Goal: Information Seeking & Learning: Learn about a topic

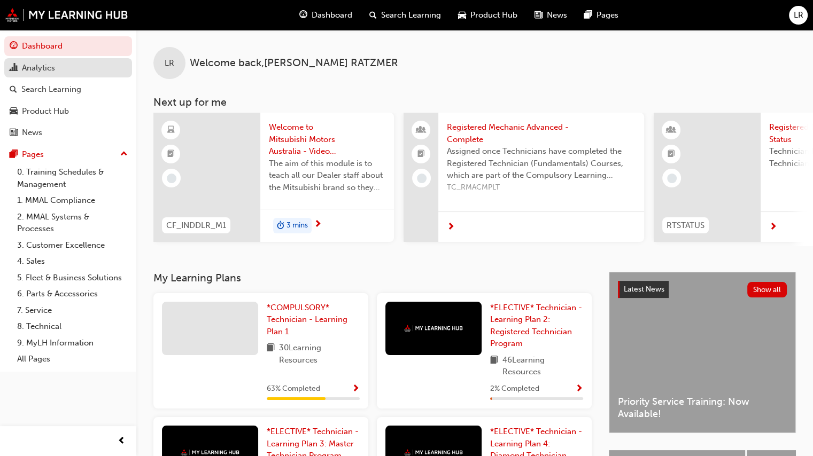
click at [67, 69] on div "Analytics" at bounding box center [68, 67] width 117 height 13
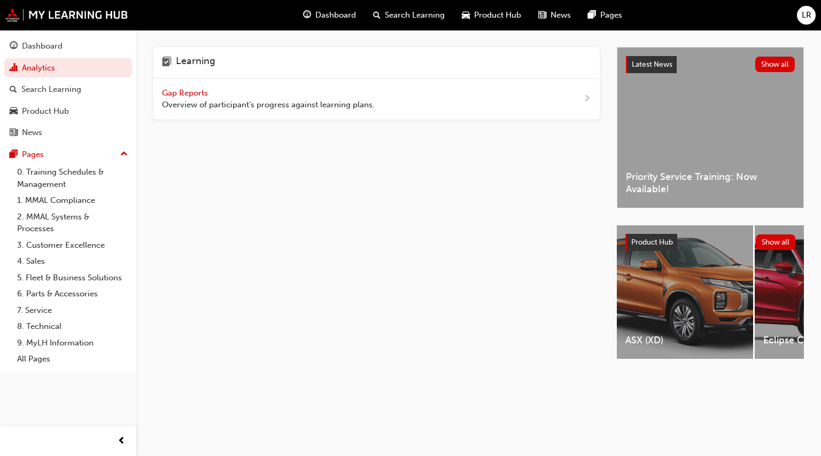
click at [202, 87] on div "Gap Reports Overview of participant's progress against learning plans." at bounding box center [268, 99] width 213 height 24
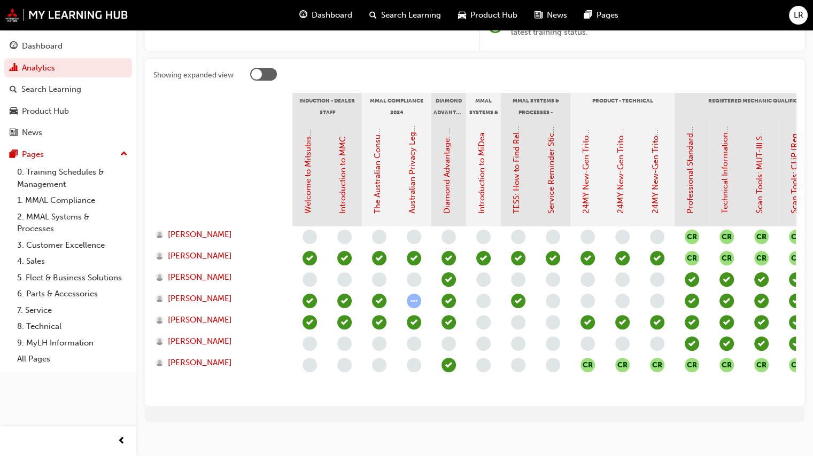
scroll to position [214, 0]
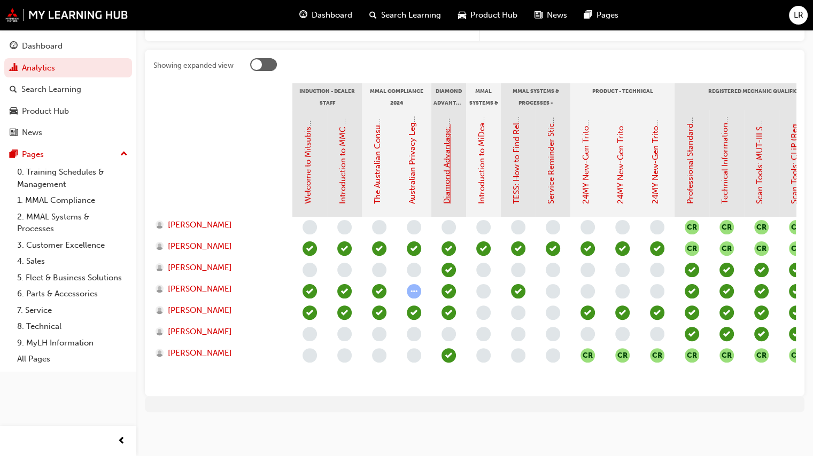
click at [449, 179] on link "Diamond Advantage: Fundamentals" at bounding box center [447, 138] width 10 height 132
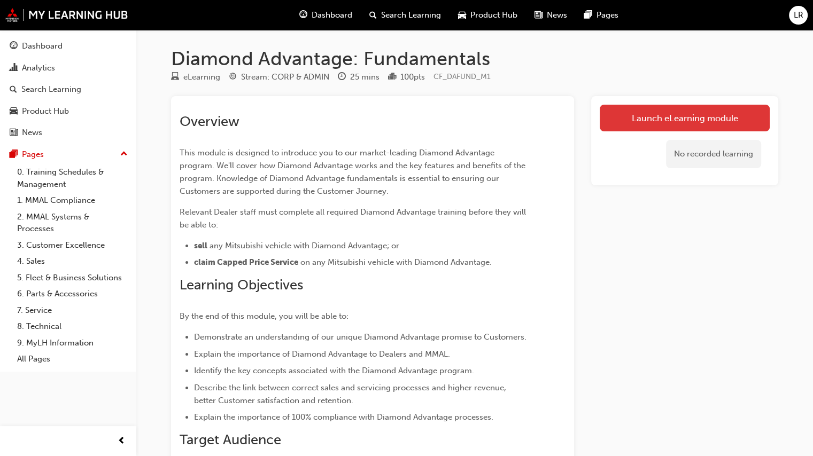
click at [701, 121] on link "Launch eLearning module" at bounding box center [685, 118] width 170 height 27
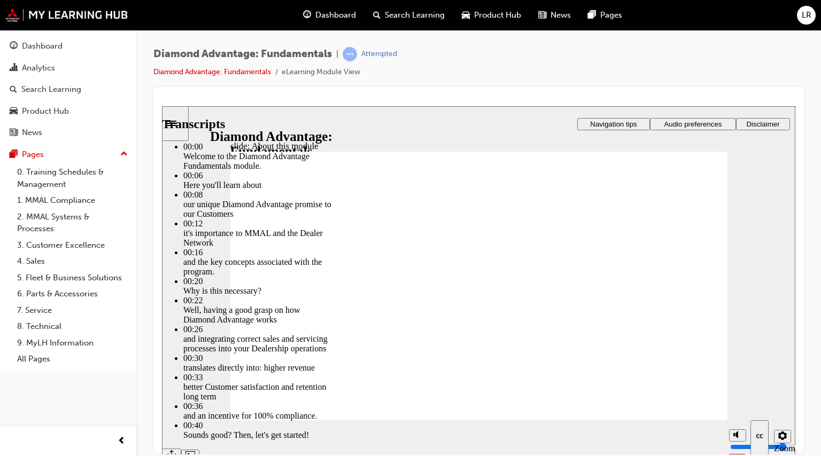
type input "45"
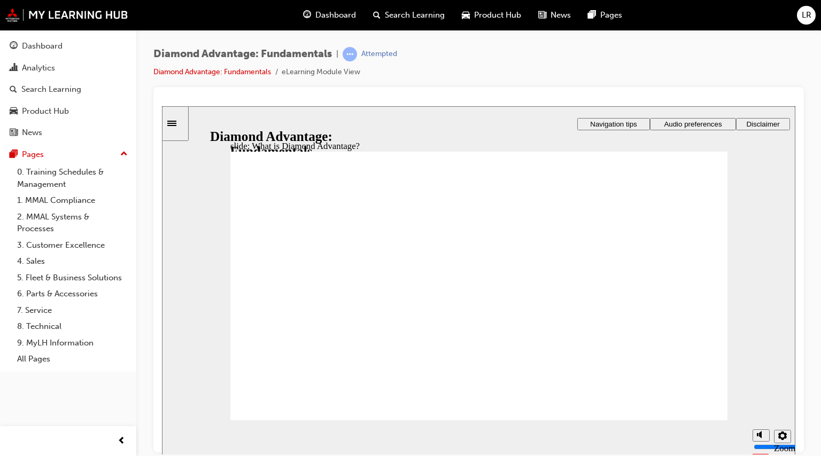
drag, startPoint x: 517, startPoint y: 355, endPoint x: 513, endPoint y: 344, distance: 11.5
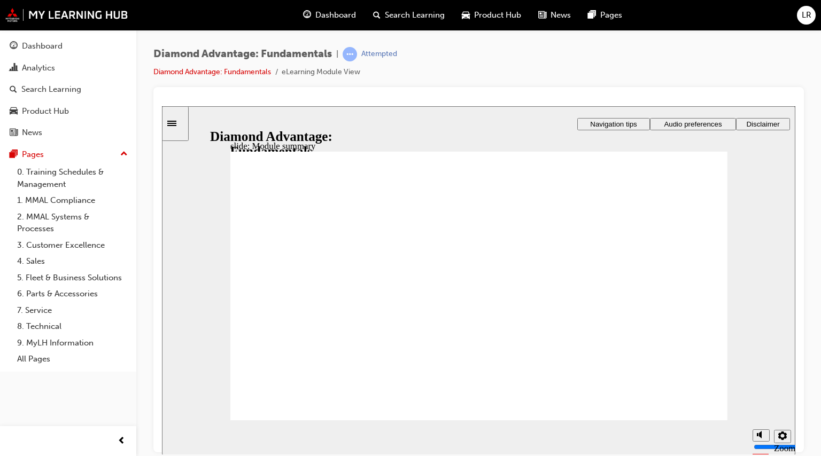
drag, startPoint x: 279, startPoint y: 207, endPoint x: 264, endPoint y: 203, distance: 15.9
checkbox input "true"
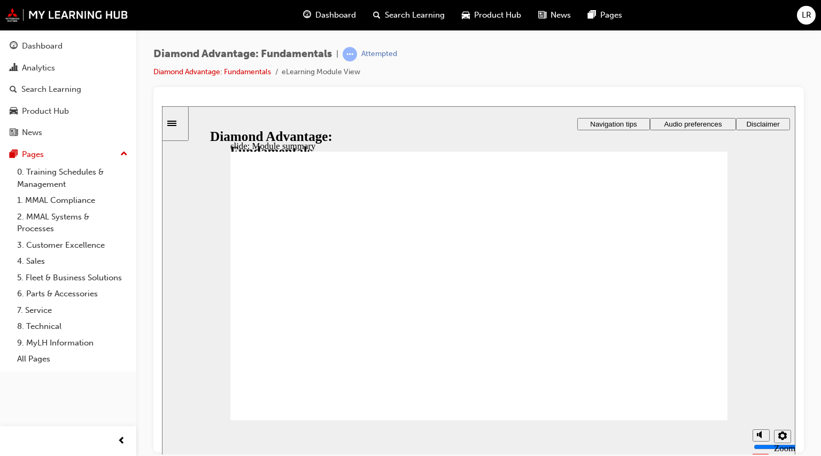
checkbox input "true"
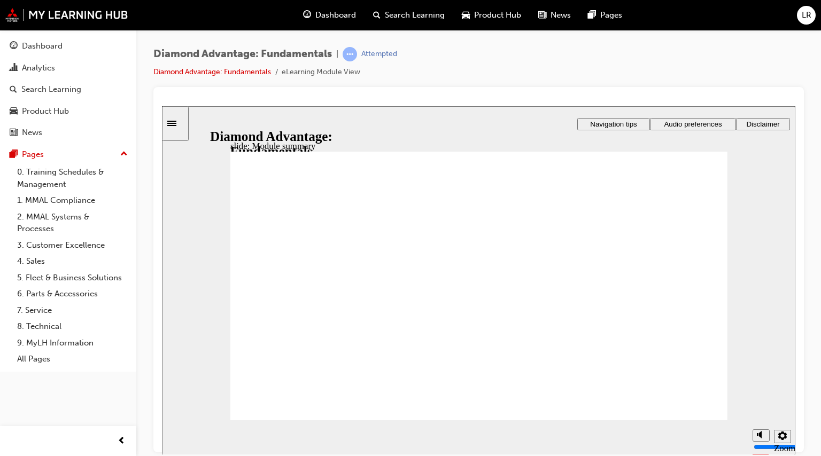
checkbox input "true"
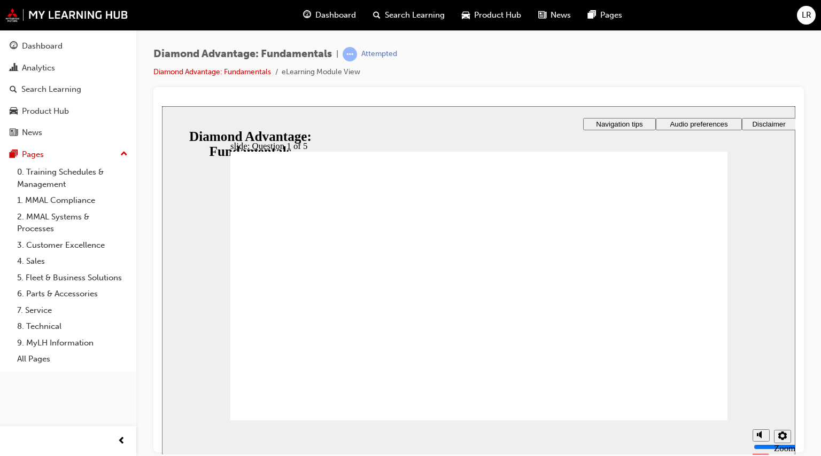
drag, startPoint x: 513, startPoint y: 363, endPoint x: 392, endPoint y: 327, distance: 126.7
drag, startPoint x: 467, startPoint y: 357, endPoint x: 625, endPoint y: 322, distance: 162.6
drag, startPoint x: 622, startPoint y: 367, endPoint x: 502, endPoint y: 327, distance: 126.8
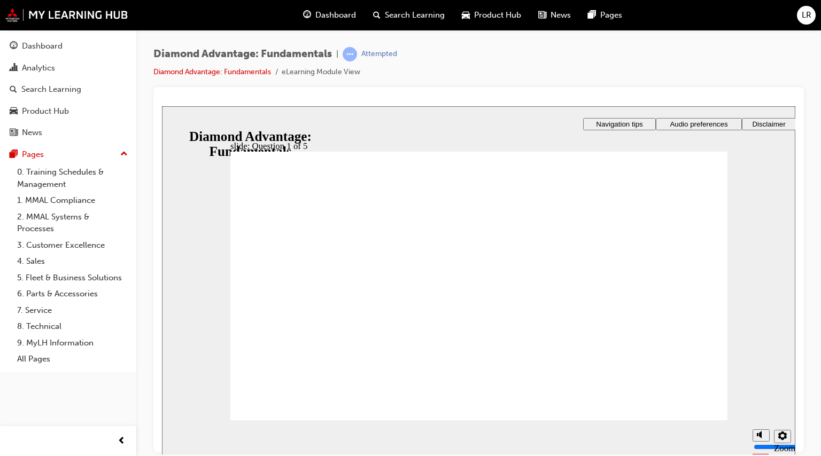
radio input "true"
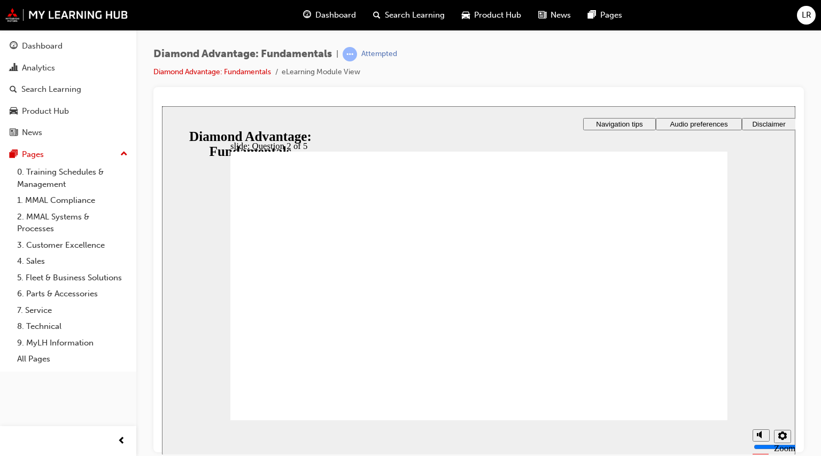
radio input "true"
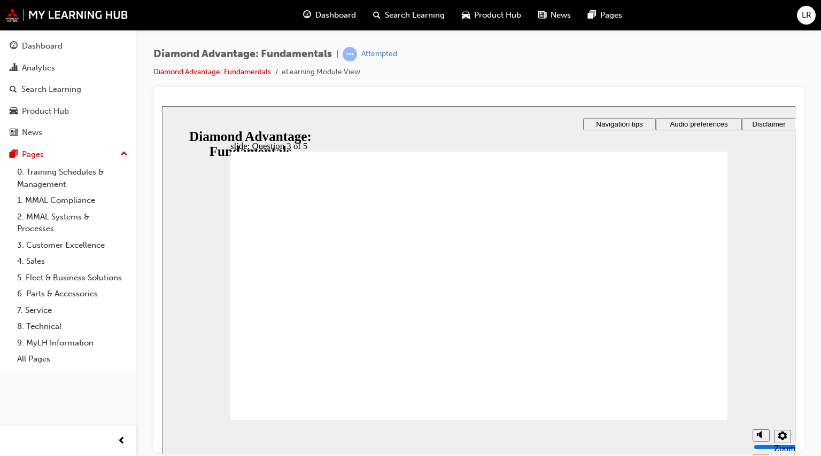
checkbox input "true"
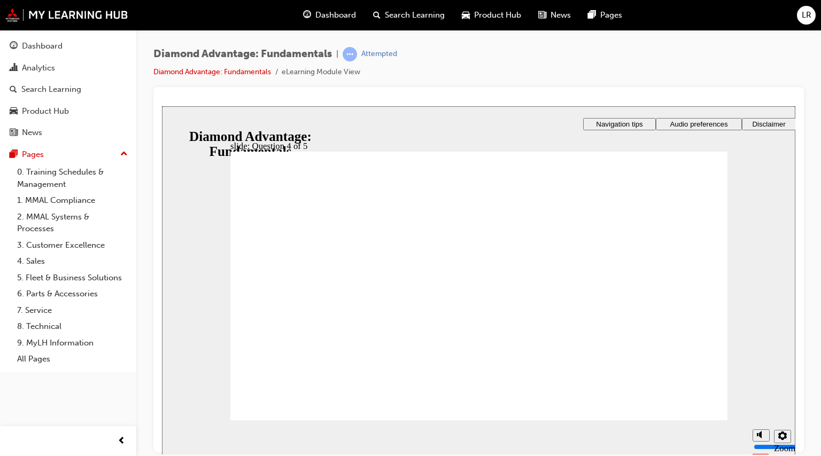
radio input "true"
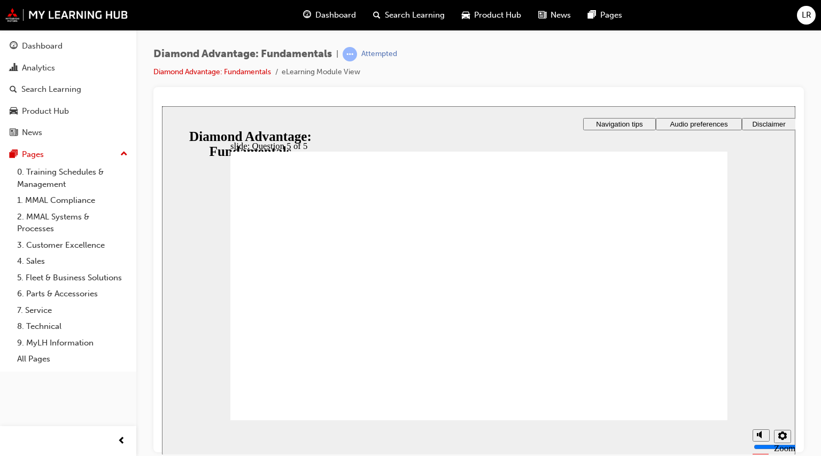
drag, startPoint x: 492, startPoint y: 363, endPoint x: 374, endPoint y: 327, distance: 123.6
drag, startPoint x: 375, startPoint y: 360, endPoint x: 614, endPoint y: 323, distance: 241.3
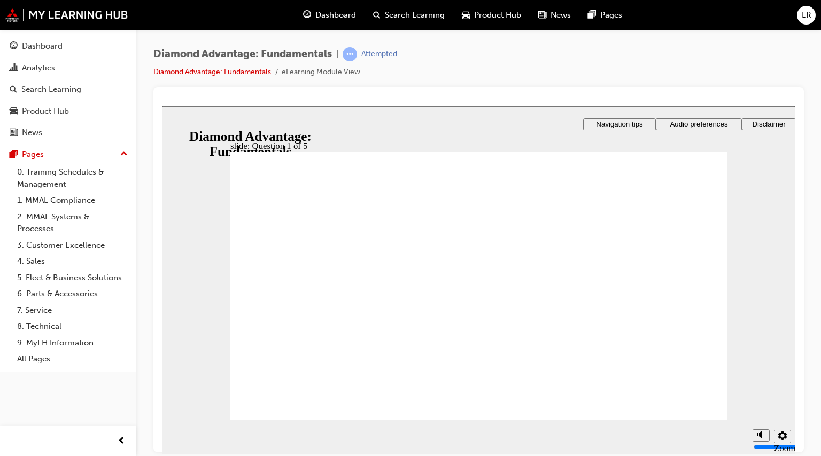
drag, startPoint x: 611, startPoint y: 363, endPoint x: 477, endPoint y: 328, distance: 139.2
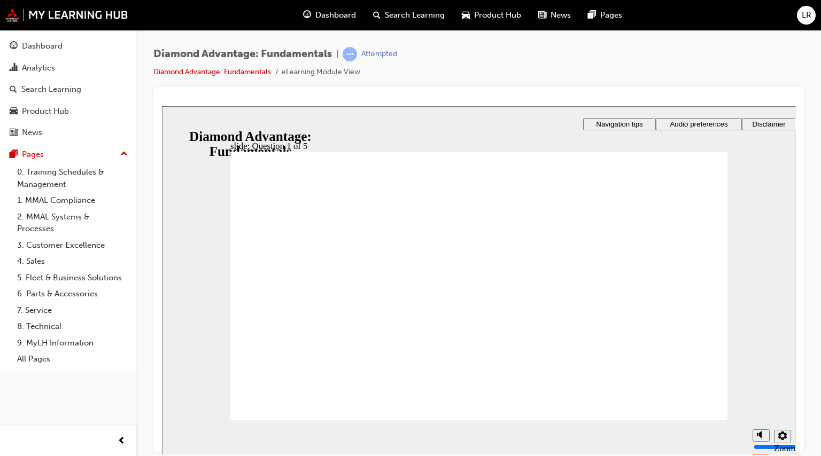
radio input "true"
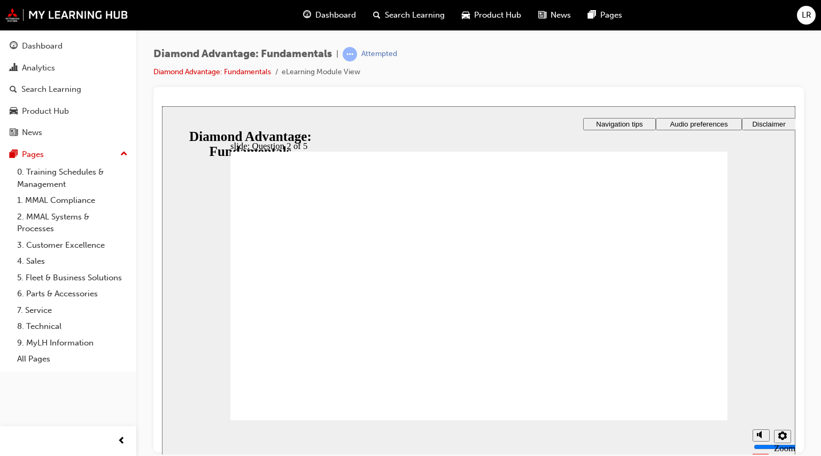
radio input "true"
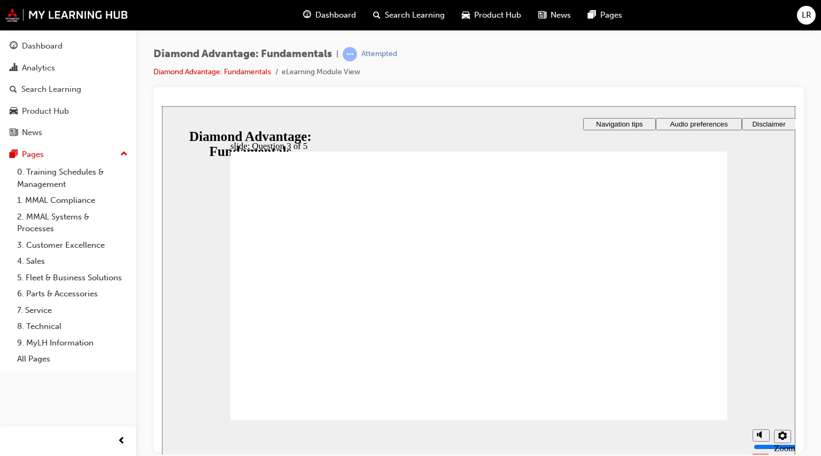
checkbox input "true"
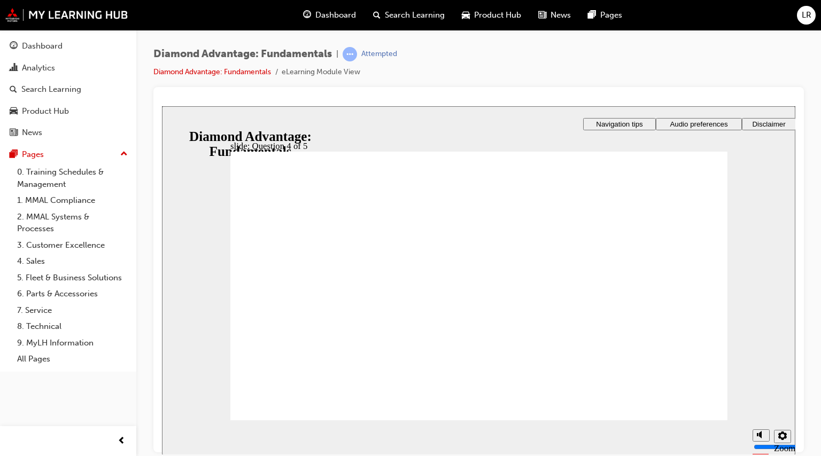
checkbox input "true"
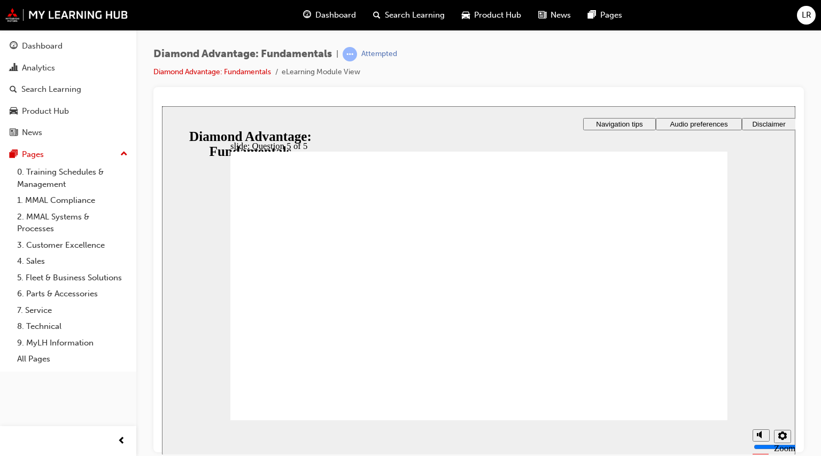
radio input "true"
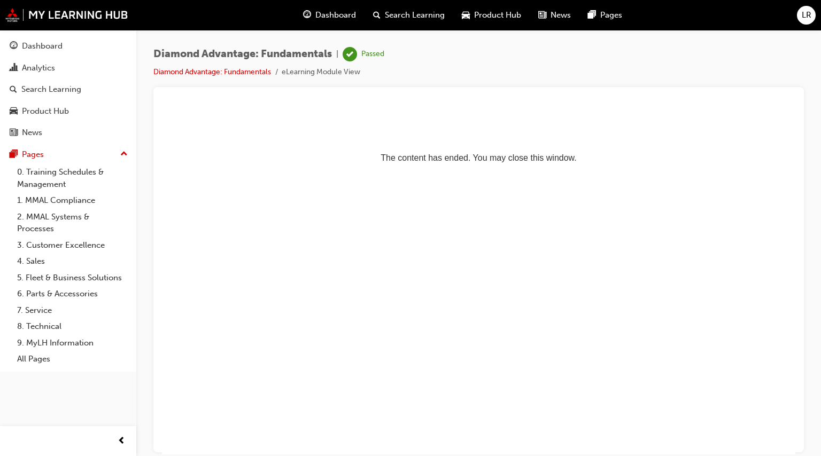
click at [344, 16] on span "Dashboard" at bounding box center [335, 15] width 41 height 12
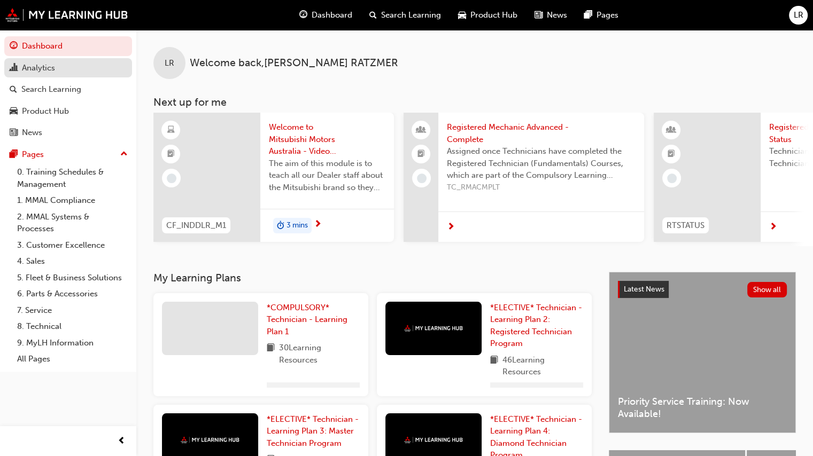
click at [59, 72] on div "Analytics" at bounding box center [68, 67] width 117 height 13
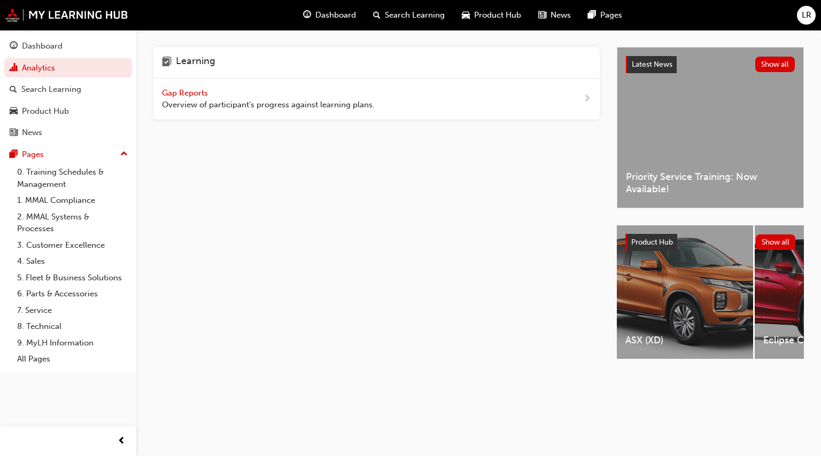
click at [185, 97] on div "Gap Reports Overview of participant's progress against learning plans." at bounding box center [268, 99] width 213 height 24
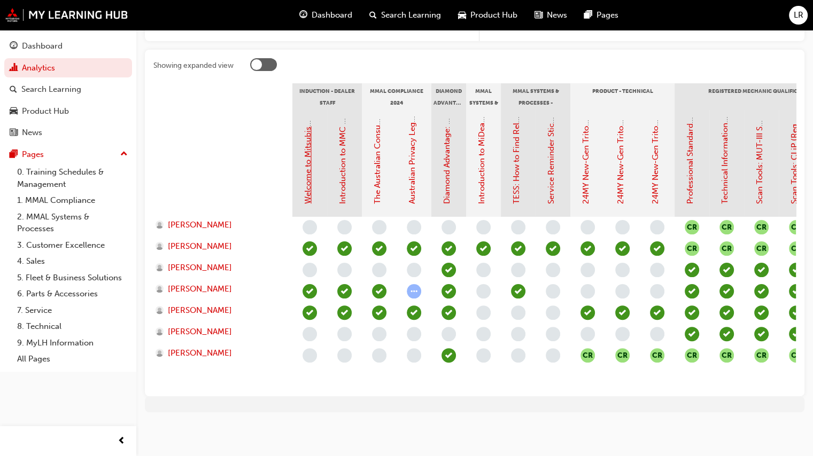
click at [307, 174] on link "Welcome to Mitsubishi Motors Australia - Video (Dealer Induction)" at bounding box center [308, 81] width 10 height 245
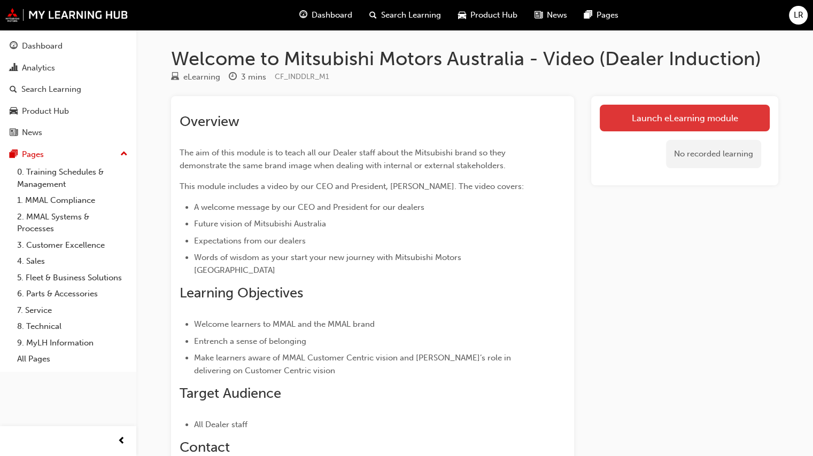
click at [680, 117] on link "Launch eLearning module" at bounding box center [685, 118] width 170 height 27
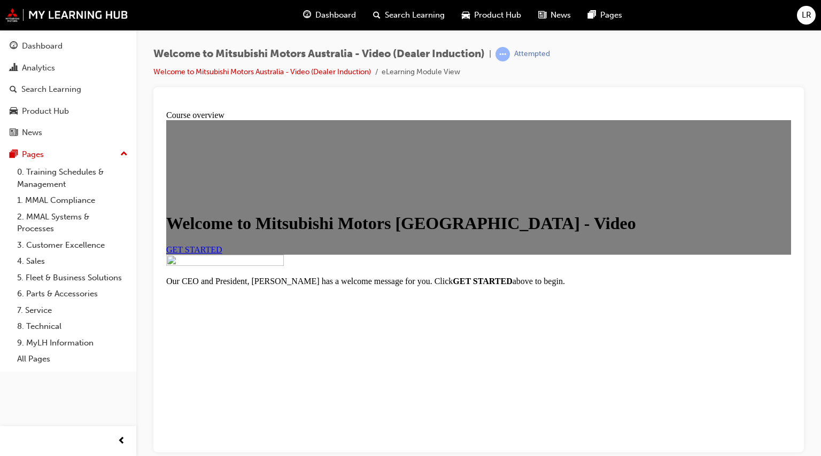
click at [222, 254] on span "GET STARTED" at bounding box center [194, 249] width 56 height 9
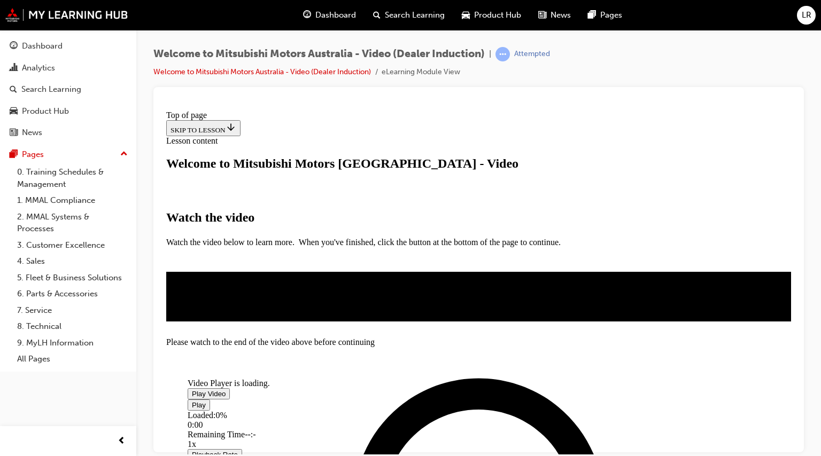
click at [348, 378] on div "Video player" at bounding box center [268, 378] width 160 height 0
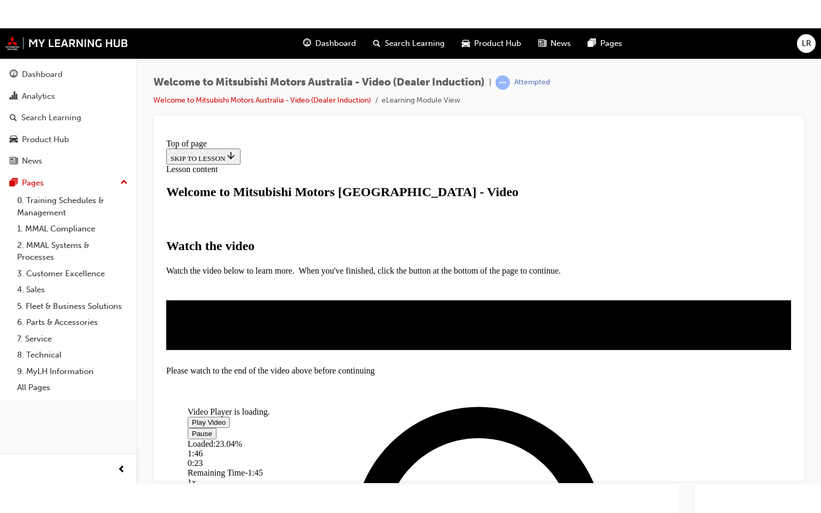
scroll to position [118, 0]
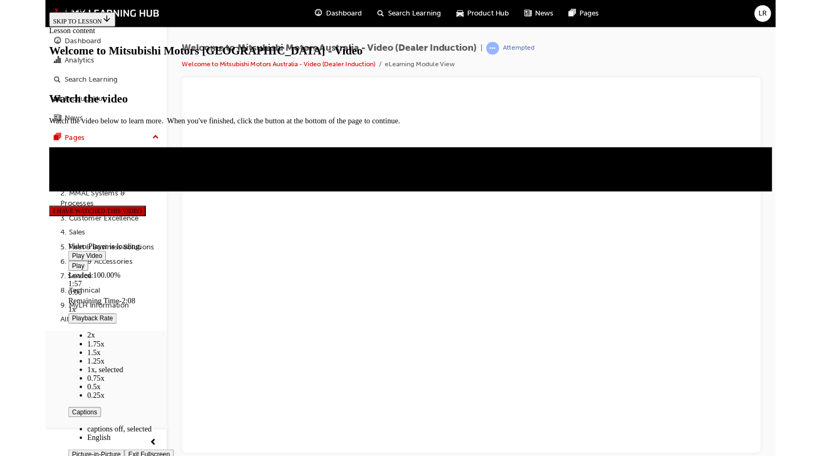
scroll to position [117, 0]
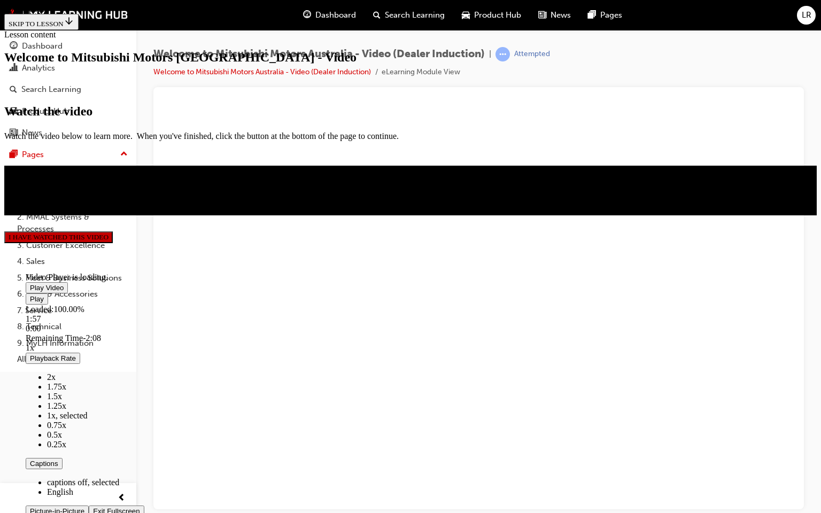
click at [93, 456] on span "Video player" at bounding box center [93, 511] width 0 height 8
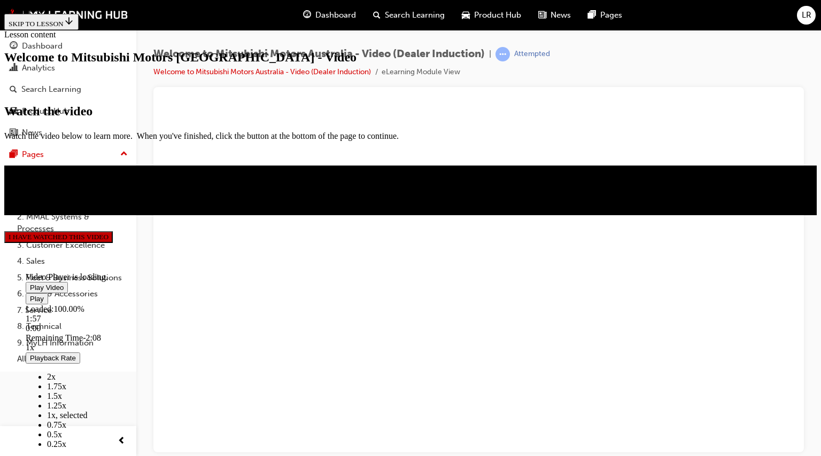
scroll to position [281, 0]
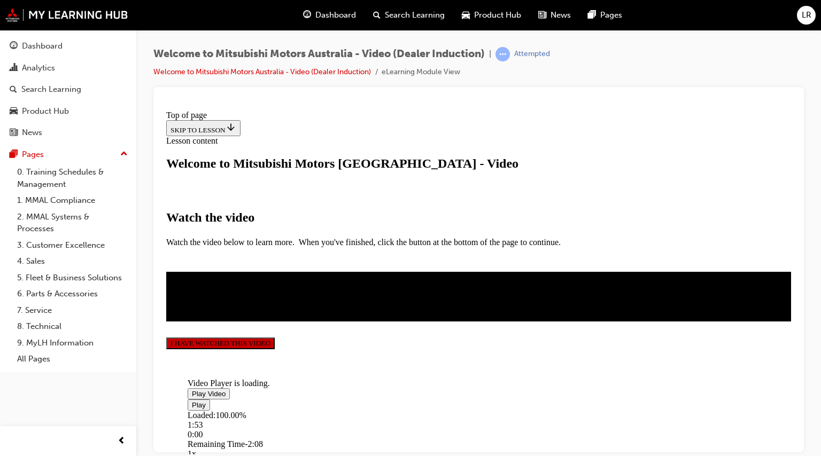
click at [275, 349] on button "I HAVE WATCHED THIS VIDEO" at bounding box center [220, 343] width 109 height 12
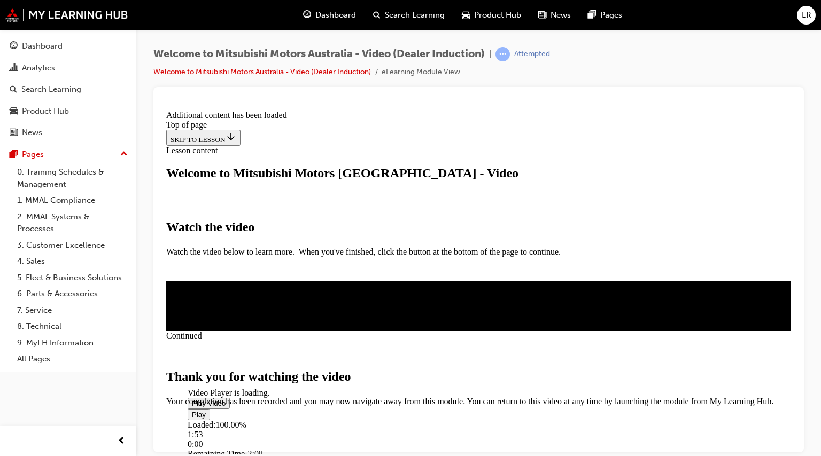
scroll to position [369, 0]
click at [232, 447] on span "CLOSE MODULE" at bounding box center [199, 451] width 66 height 9
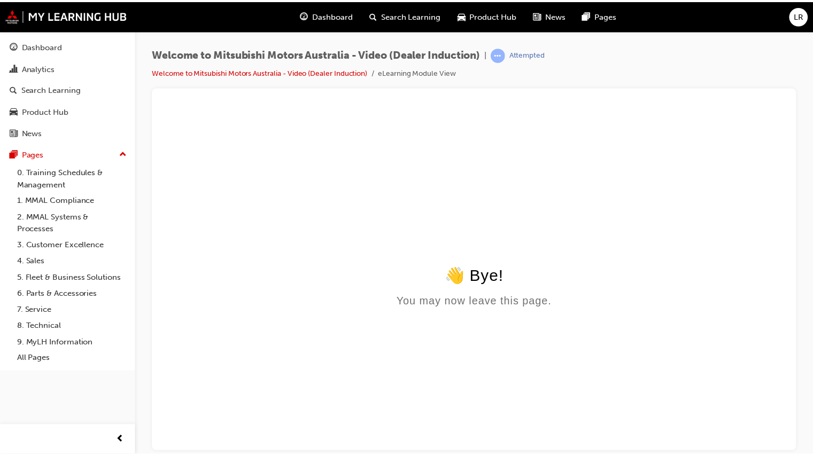
scroll to position [0, 0]
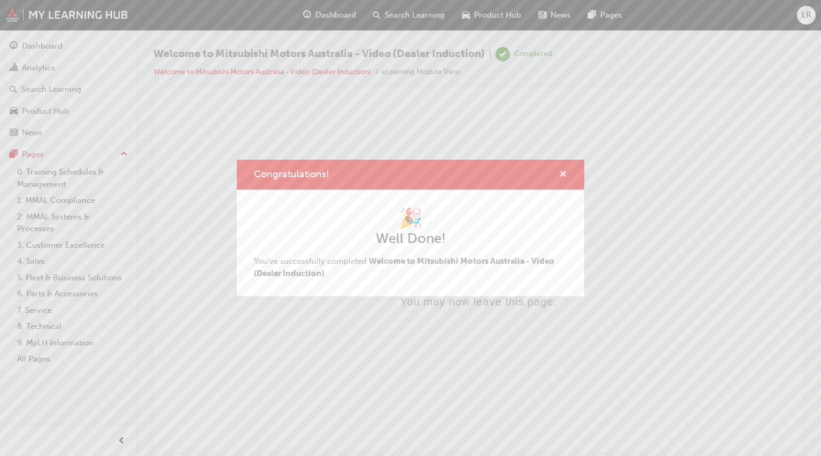
click at [565, 176] on span "cross-icon" at bounding box center [563, 176] width 8 height 10
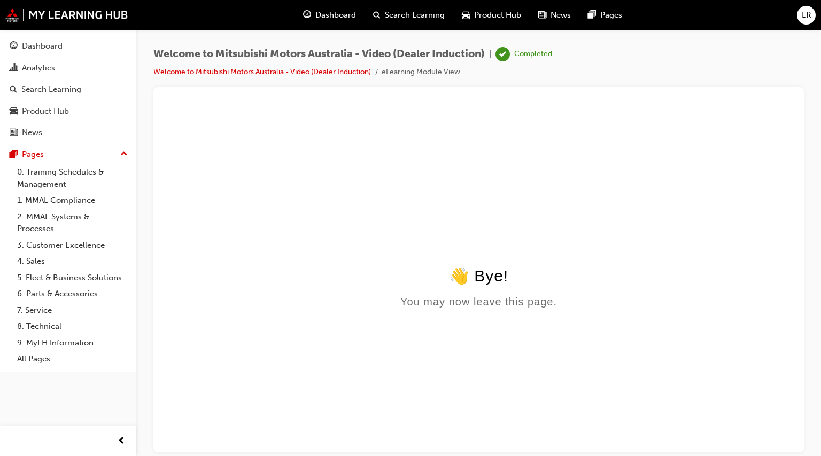
click at [2, 68] on div "Dashboard Analytics Search Learning Product Hub News Pages Pages 0. Training Sc…" at bounding box center [68, 201] width 136 height 342
click at [44, 75] on link "Analytics" at bounding box center [68, 68] width 128 height 20
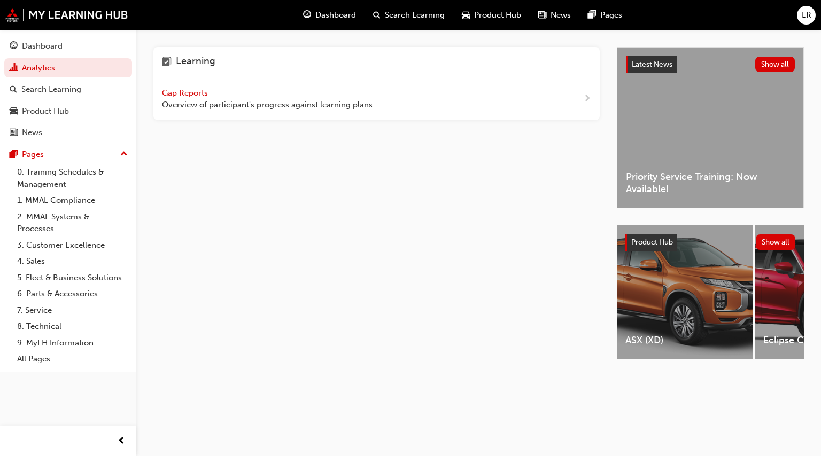
click at [178, 95] on span "Gap Reports" at bounding box center [186, 93] width 48 height 10
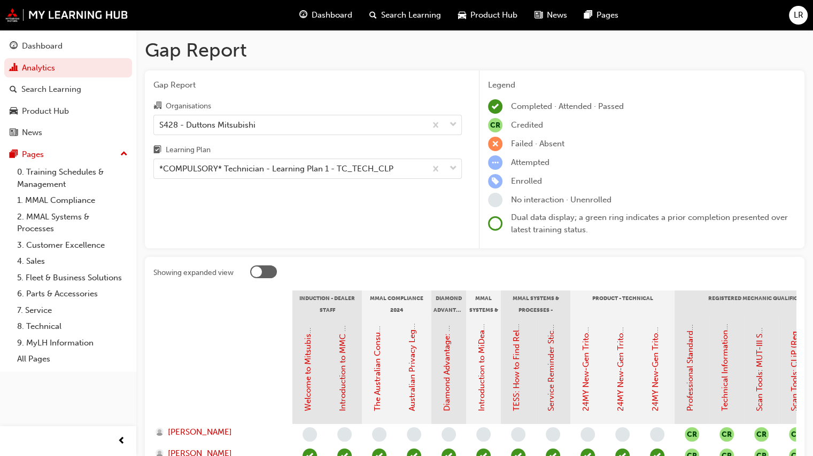
scroll to position [107, 0]
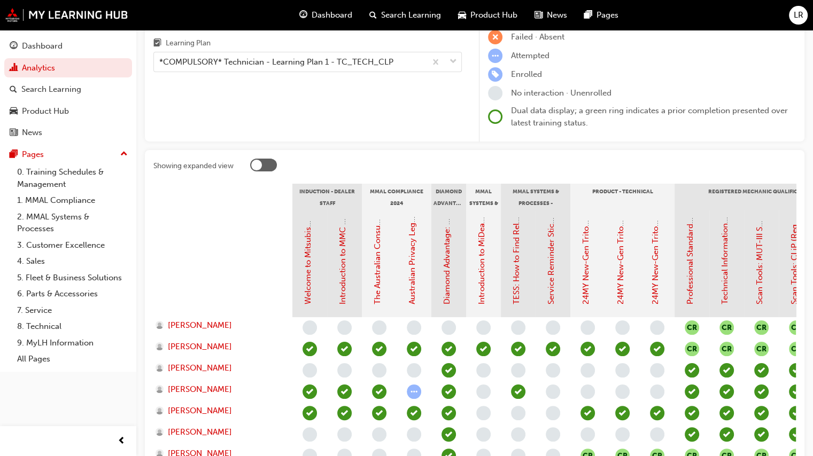
click at [302, 275] on div "Welcome to Mitsubishi Motors Australia - Video (Dealer Induction)" at bounding box center [308, 260] width 12 height 88
click at [307, 275] on link "Welcome to Mitsubishi Motors Australia - Video (Dealer Induction)" at bounding box center [308, 182] width 10 height 245
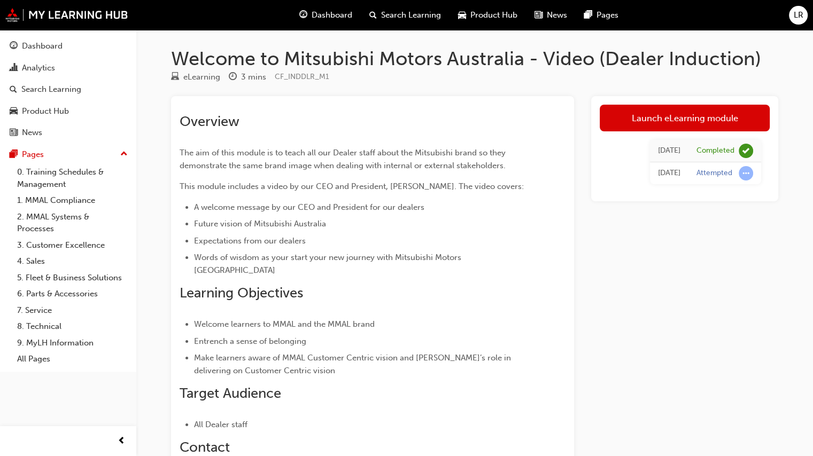
click at [312, 20] on span "Dashboard" at bounding box center [332, 15] width 41 height 12
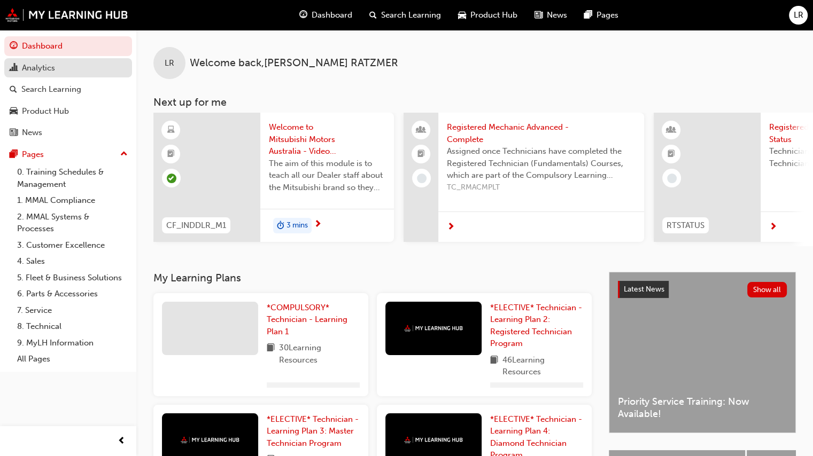
click at [33, 74] on div "Analytics" at bounding box center [38, 68] width 33 height 12
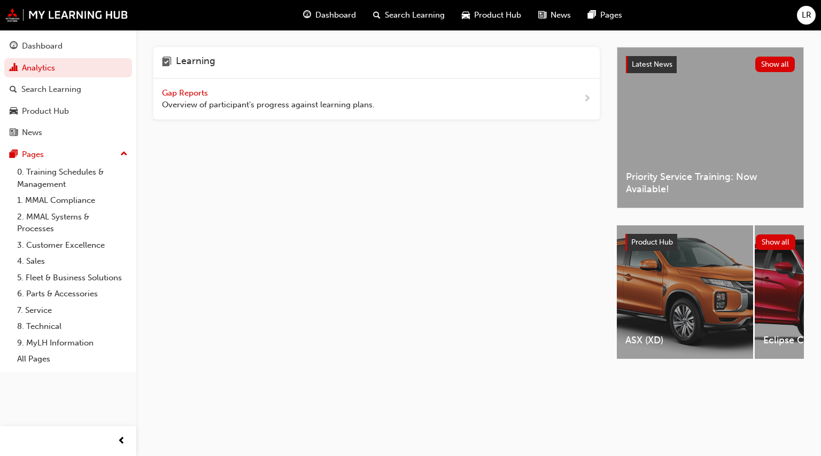
click at [345, 105] on span "Overview of participant's progress against learning plans." at bounding box center [268, 105] width 213 height 12
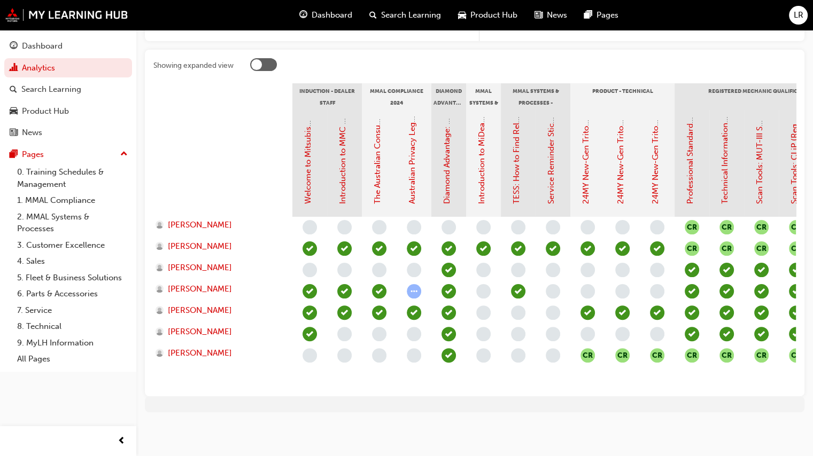
scroll to position [215, 0]
click at [348, 168] on div "Introduction to MMC & MMAL Brand and Heritage (Dealer Induction)" at bounding box center [344, 163] width 35 height 107
click at [340, 168] on link "Introduction to MMC & MMAL Brand and Heritage (Dealer Induction)" at bounding box center [343, 77] width 10 height 253
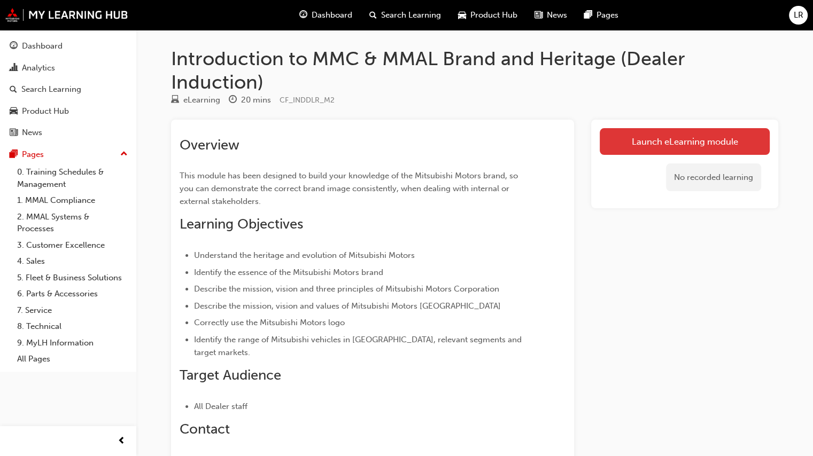
click at [671, 149] on link "Launch eLearning module" at bounding box center [685, 141] width 170 height 27
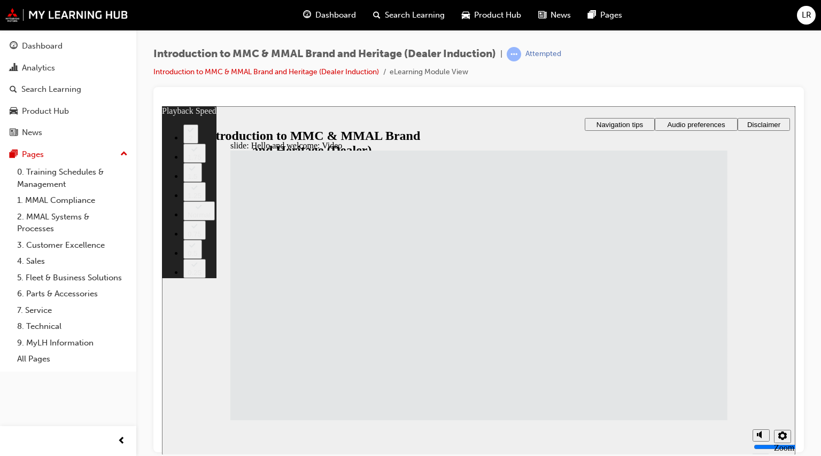
type input "33"
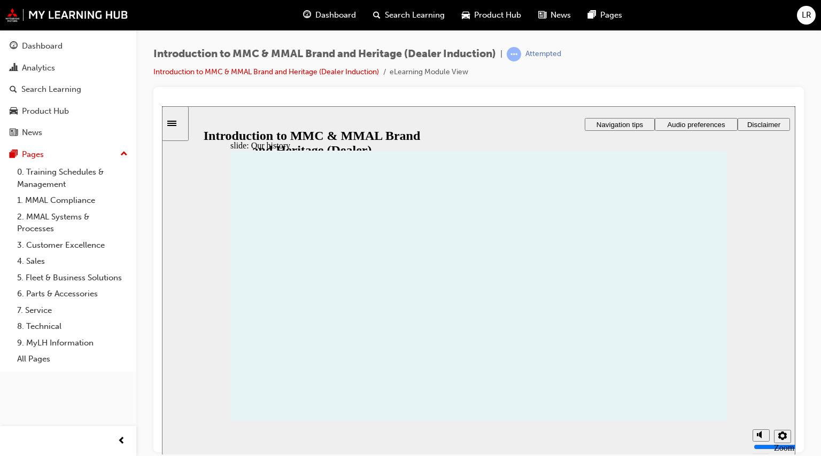
drag, startPoint x: 573, startPoint y: 331, endPoint x: 569, endPoint y: 337, distance: 6.5
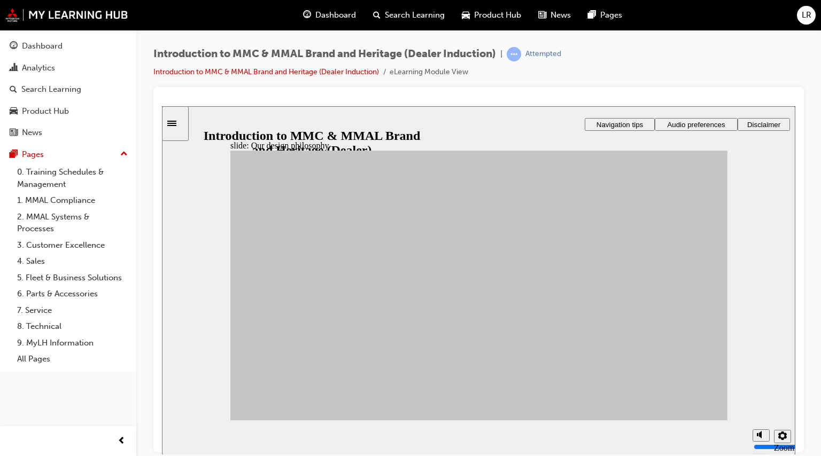
drag, startPoint x: 295, startPoint y: 287, endPoint x: 289, endPoint y: 286, distance: 5.4
drag, startPoint x: 282, startPoint y: 353, endPoint x: 614, endPoint y: 311, distance: 334.0
drag, startPoint x: 408, startPoint y: 363, endPoint x: 532, endPoint y: 253, distance: 165.8
drag, startPoint x: 415, startPoint y: 363, endPoint x: 622, endPoint y: 254, distance: 233.1
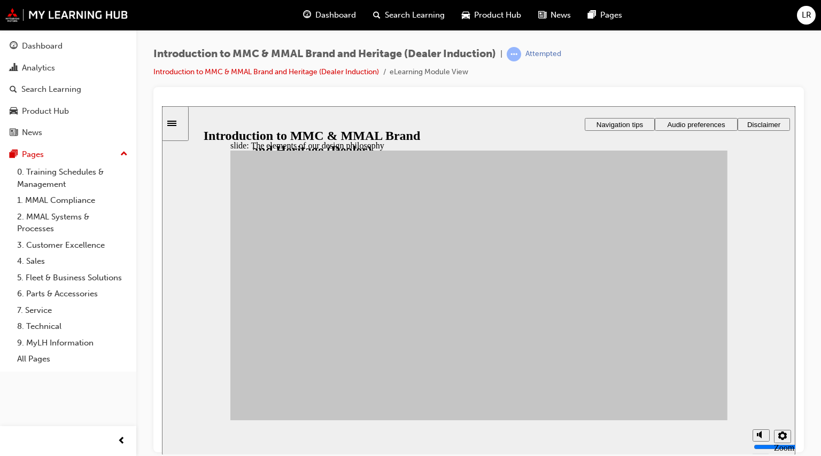
drag, startPoint x: 341, startPoint y: 312, endPoint x: 528, endPoint y: 307, distance: 186.6
drag, startPoint x: 518, startPoint y: 277, endPoint x: 528, endPoint y: 276, distance: 9.6
drag, startPoint x: 310, startPoint y: 295, endPoint x: 335, endPoint y: 295, distance: 24.6
drag, startPoint x: 307, startPoint y: 287, endPoint x: 618, endPoint y: 375, distance: 323.2
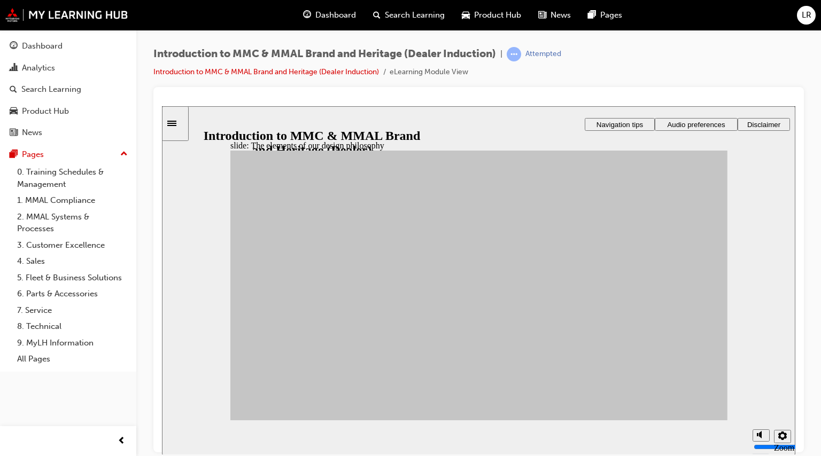
drag, startPoint x: 291, startPoint y: 324, endPoint x: 526, endPoint y: 370, distance: 239.1
drag, startPoint x: 353, startPoint y: 335, endPoint x: 526, endPoint y: 303, distance: 176.1
drag, startPoint x: 361, startPoint y: 329, endPoint x: 616, endPoint y: 300, distance: 257.2
drag, startPoint x: 421, startPoint y: 286, endPoint x: 611, endPoint y: 309, distance: 191.1
drag, startPoint x: 415, startPoint y: 319, endPoint x: 531, endPoint y: 339, distance: 118.3
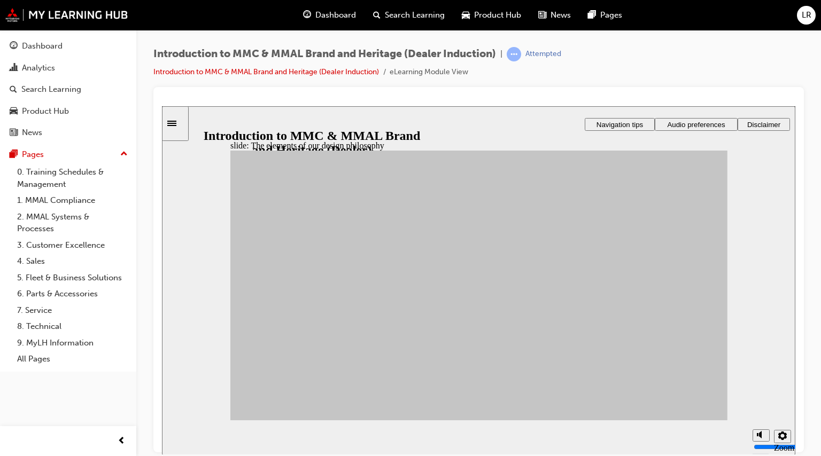
drag, startPoint x: 323, startPoint y: 368, endPoint x: 517, endPoint y: 293, distance: 208.5
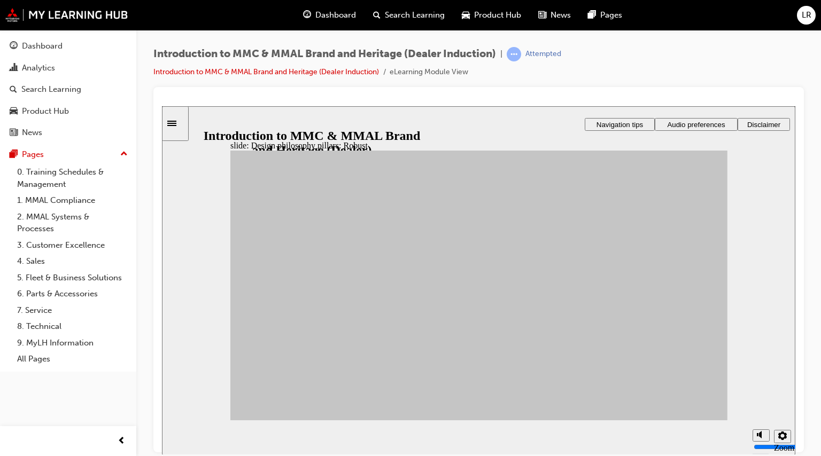
drag, startPoint x: 582, startPoint y: 295, endPoint x: 585, endPoint y: 330, distance: 34.9
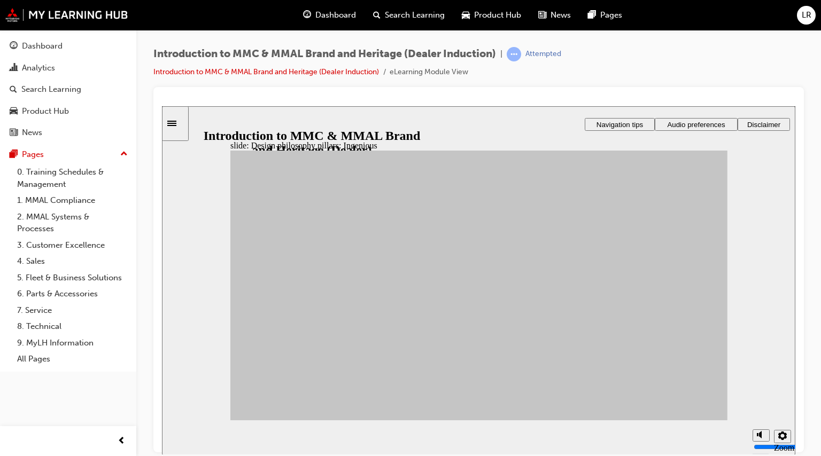
drag, startPoint x: 586, startPoint y: 369, endPoint x: 596, endPoint y: 383, distance: 17.2
drag, startPoint x: 596, startPoint y: 383, endPoint x: 598, endPoint y: 390, distance: 7.7
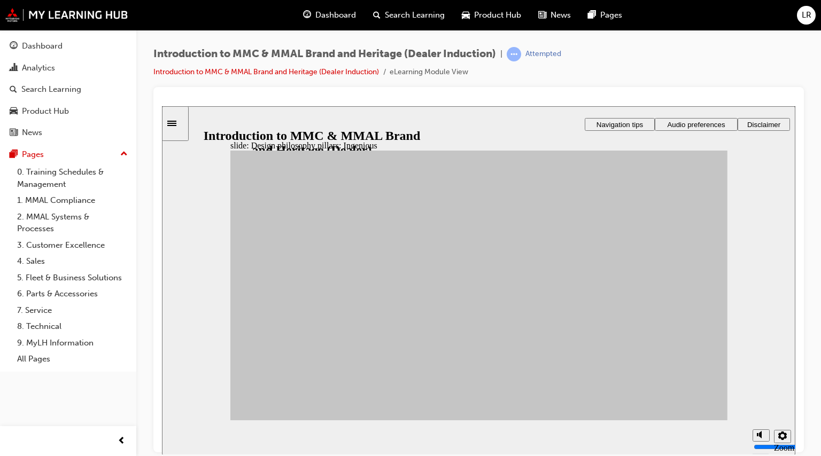
drag, startPoint x: 598, startPoint y: 390, endPoint x: 546, endPoint y: 387, distance: 51.4
drag, startPoint x: 546, startPoint y: 387, endPoint x: 410, endPoint y: 339, distance: 143.9
drag, startPoint x: 410, startPoint y: 339, endPoint x: 406, endPoint y: 336, distance: 5.8
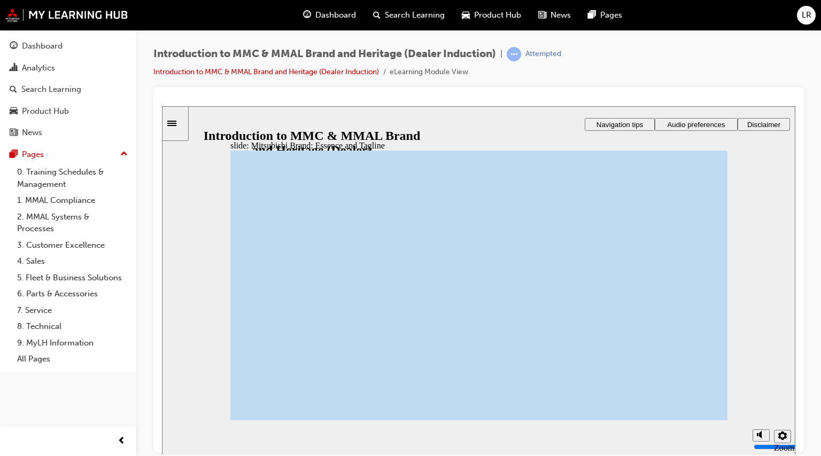
drag, startPoint x: 605, startPoint y: 277, endPoint x: 601, endPoint y: 288, distance: 11.3
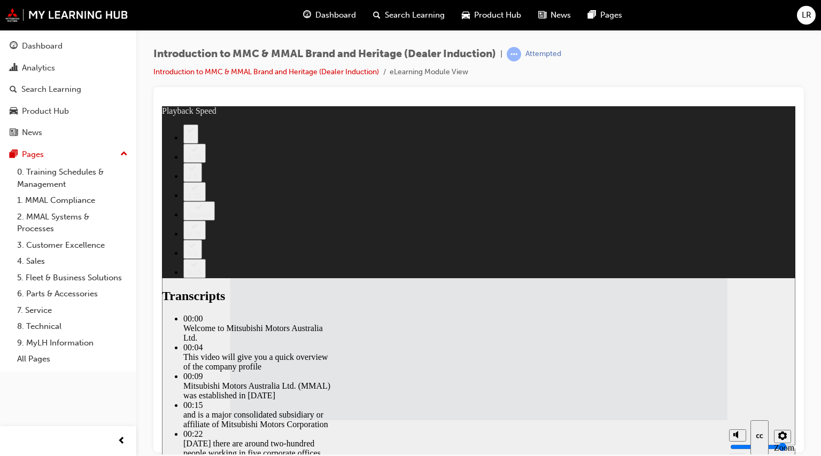
type input "112"
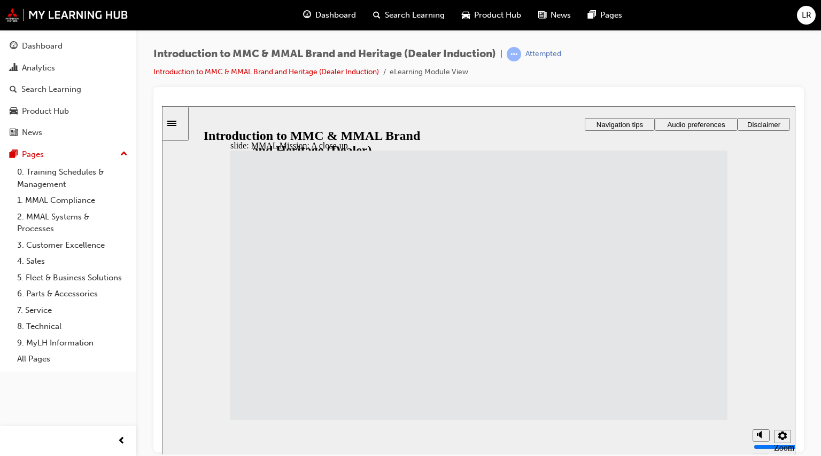
drag, startPoint x: 438, startPoint y: 292, endPoint x: 461, endPoint y: 293, distance: 23.0
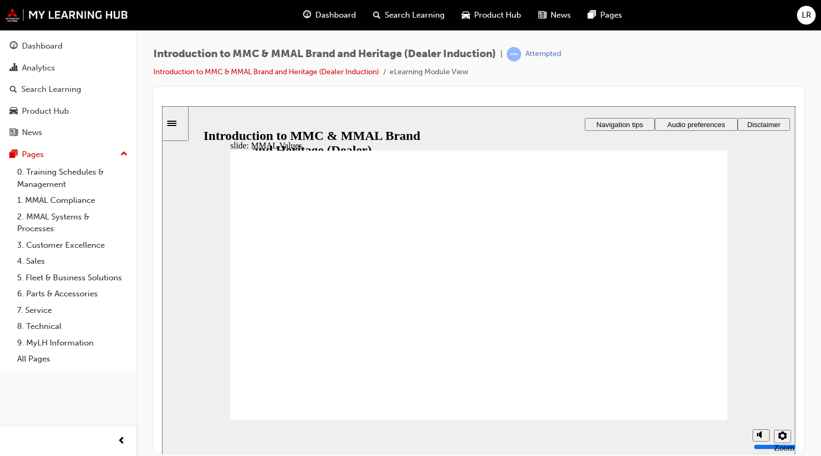
drag, startPoint x: 532, startPoint y: 298, endPoint x: 531, endPoint y: 304, distance: 6.1
drag, startPoint x: 515, startPoint y: 277, endPoint x: 514, endPoint y: 310, distance: 32.6
drag, startPoint x: 523, startPoint y: 271, endPoint x: 513, endPoint y: 363, distance: 93.0
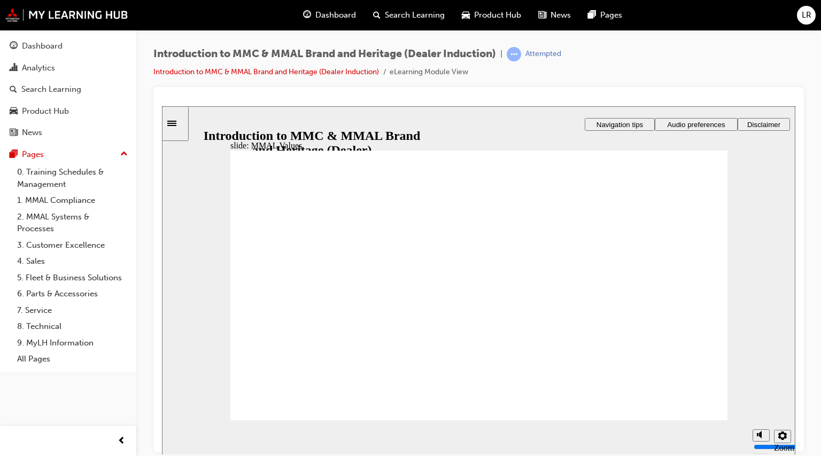
drag, startPoint x: 525, startPoint y: 272, endPoint x: 526, endPoint y: 302, distance: 30.5
drag, startPoint x: 455, startPoint y: 274, endPoint x: 604, endPoint y: 308, distance: 152.5
drag, startPoint x: 517, startPoint y: 280, endPoint x: 451, endPoint y: 274, distance: 66.6
drag, startPoint x: 367, startPoint y: 272, endPoint x: 459, endPoint y: 303, distance: 96.5
drag, startPoint x: 419, startPoint y: 285, endPoint x: 681, endPoint y: 310, distance: 263.6
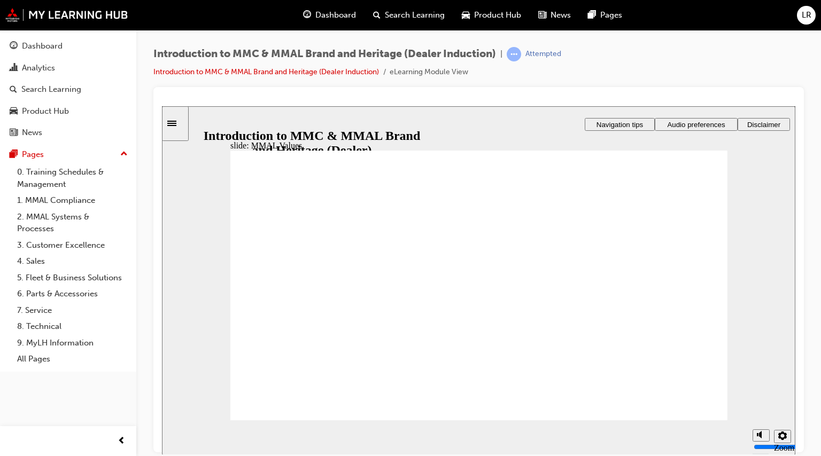
drag, startPoint x: 358, startPoint y: 268, endPoint x: 434, endPoint y: 299, distance: 82.5
drag, startPoint x: 372, startPoint y: 296, endPoint x: 357, endPoint y: 304, distance: 17.0
drag, startPoint x: 417, startPoint y: 302, endPoint x: 522, endPoint y: 306, distance: 104.3
drag, startPoint x: 366, startPoint y: 283, endPoint x: 308, endPoint y: 304, distance: 61.4
drag, startPoint x: 299, startPoint y: 272, endPoint x: 458, endPoint y: 298, distance: 160.3
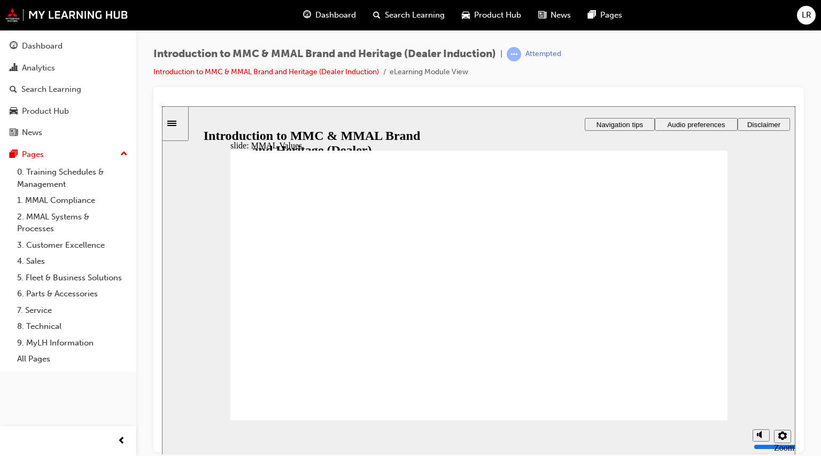
drag, startPoint x: 521, startPoint y: 272, endPoint x: 368, endPoint y: 299, distance: 155.9
drag, startPoint x: 604, startPoint y: 274, endPoint x: 528, endPoint y: 301, distance: 80.8
drag, startPoint x: 602, startPoint y: 273, endPoint x: 673, endPoint y: 303, distance: 77.8
drag, startPoint x: 595, startPoint y: 271, endPoint x: 568, endPoint y: 308, distance: 45.9
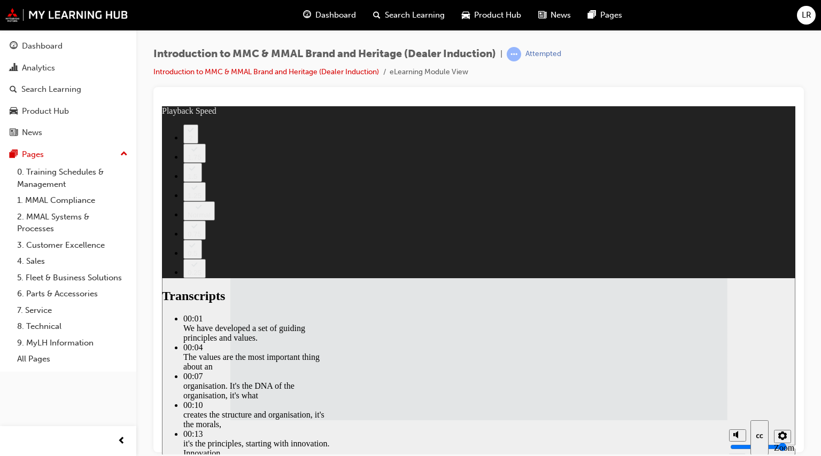
type input "120"
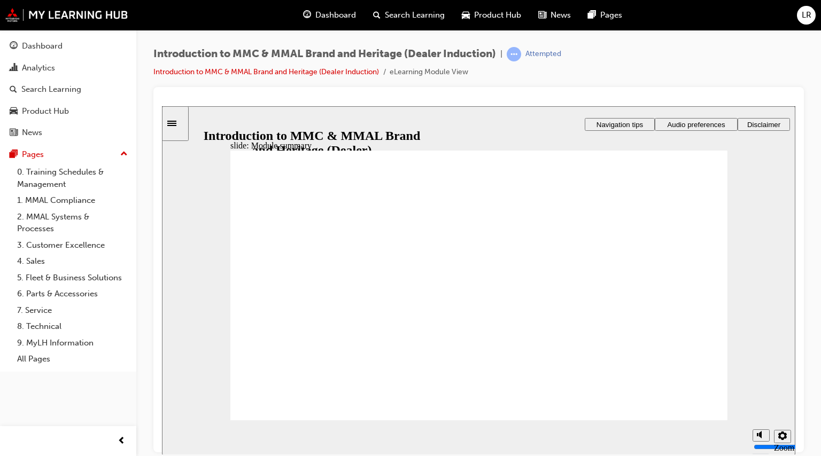
checkbox input "true"
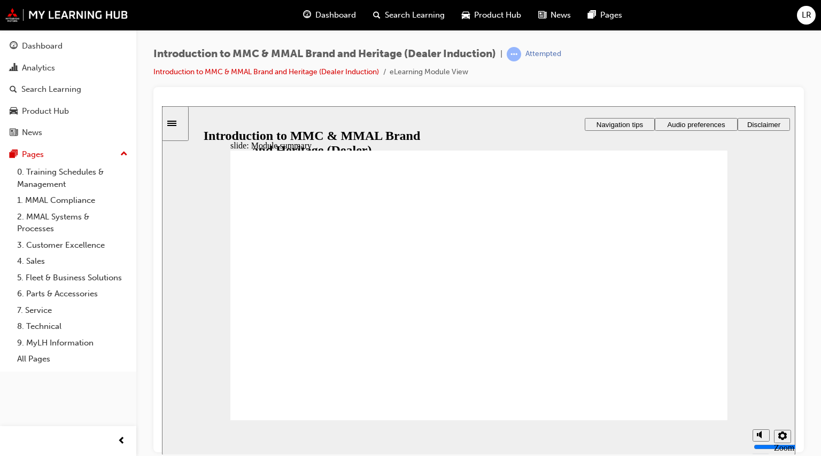
checkbox input "true"
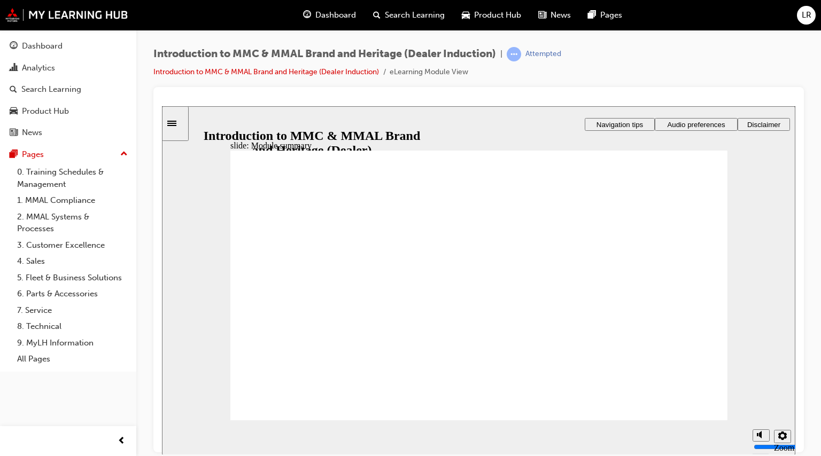
checkbox input "false"
checkbox input "true"
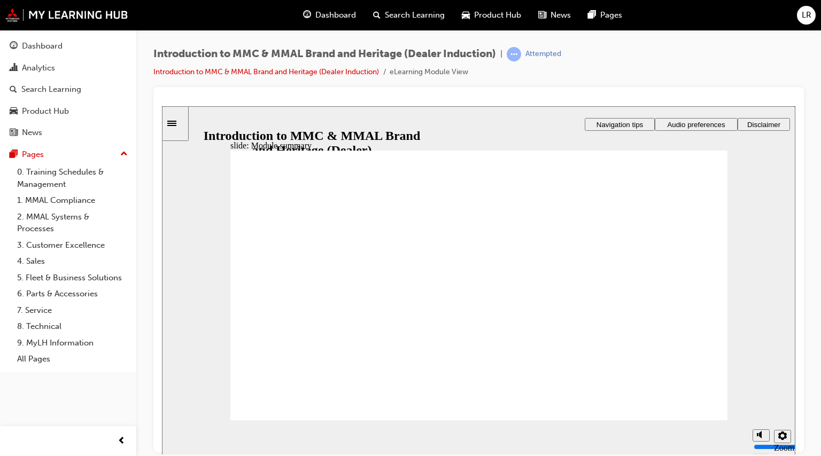
drag, startPoint x: 646, startPoint y: 298, endPoint x: 624, endPoint y: 301, distance: 22.1
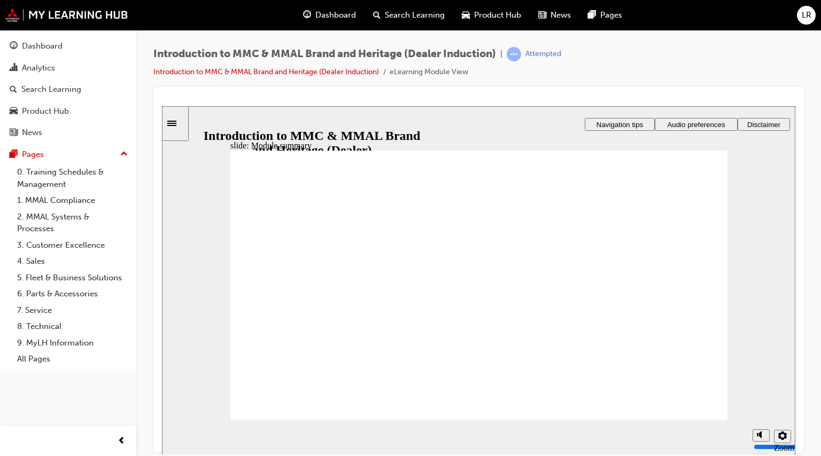
drag, startPoint x: 624, startPoint y: 301, endPoint x: 381, endPoint y: 276, distance: 245.0
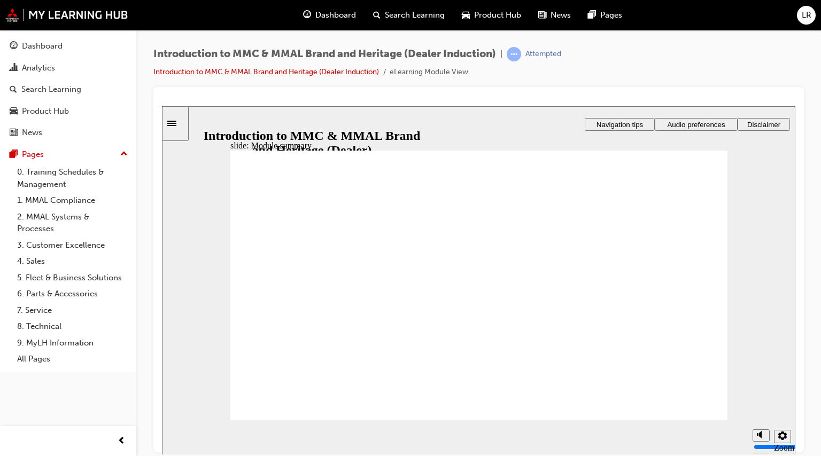
drag, startPoint x: 610, startPoint y: 263, endPoint x: 613, endPoint y: 273, distance: 10.0
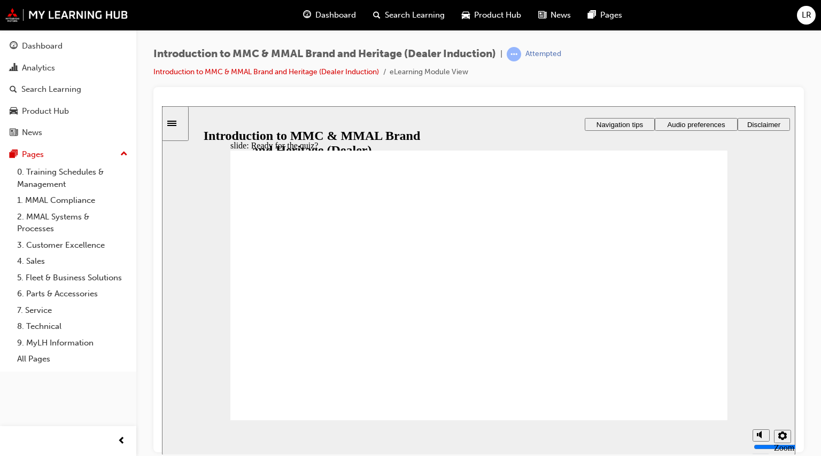
drag, startPoint x: 454, startPoint y: 269, endPoint x: 476, endPoint y: 267, distance: 22.1
drag, startPoint x: 476, startPoint y: 267, endPoint x: 481, endPoint y: 269, distance: 5.5
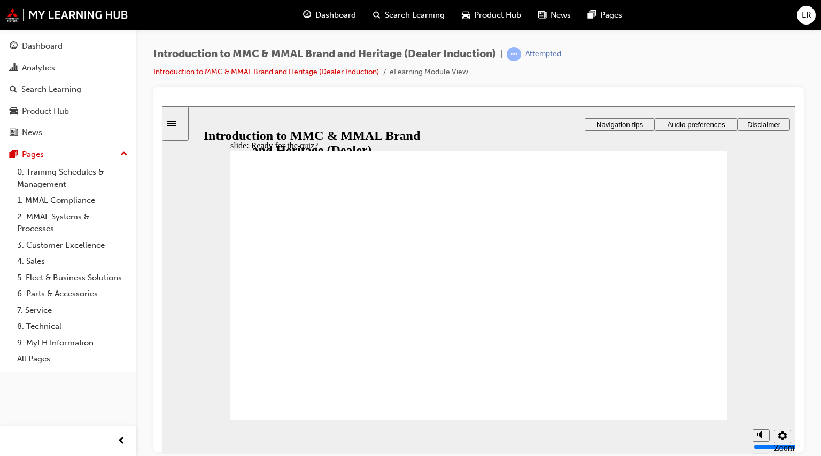
drag, startPoint x: 483, startPoint y: 274, endPoint x: 593, endPoint y: 344, distance: 130.3
radio input "true"
drag, startPoint x: 701, startPoint y: 410, endPoint x: 301, endPoint y: 350, distance: 404.4
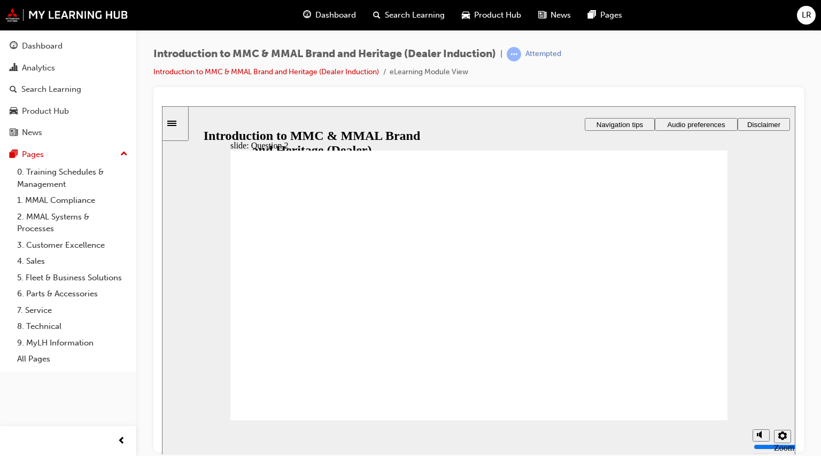
radio input "true"
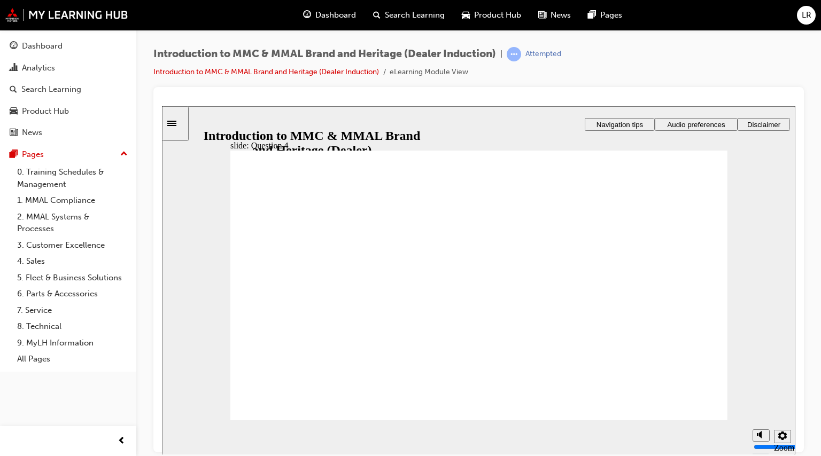
checkbox input "true"
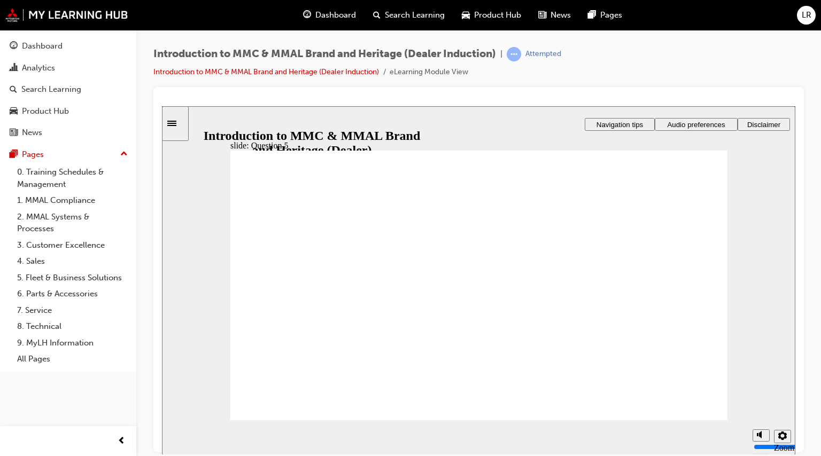
checkbox input "true"
drag, startPoint x: 447, startPoint y: 331, endPoint x: 407, endPoint y: 348, distance: 43.4
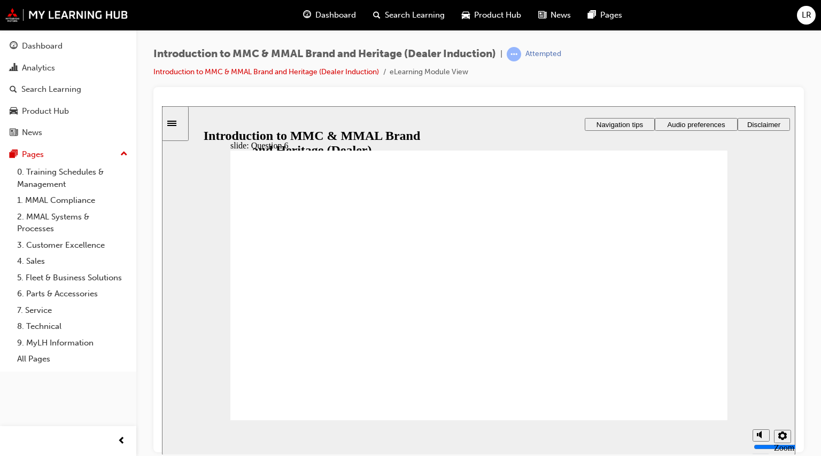
radio input "true"
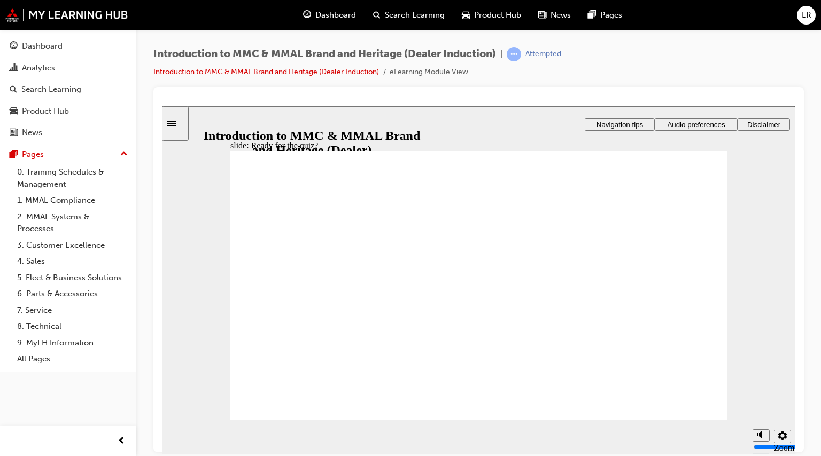
drag, startPoint x: 663, startPoint y: 358, endPoint x: 669, endPoint y: 357, distance: 5.4
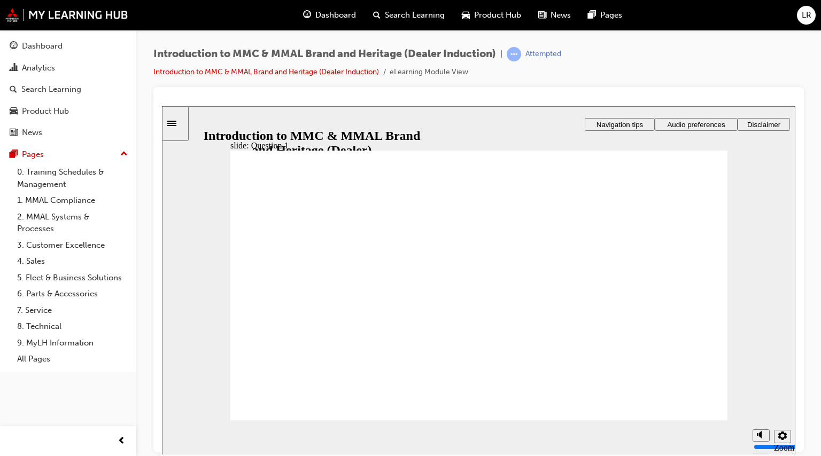
radio input "true"
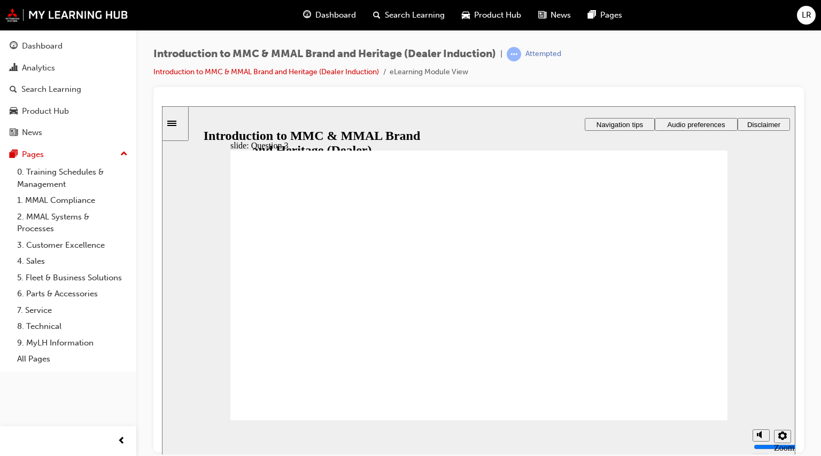
radio input "true"
drag, startPoint x: 729, startPoint y: 406, endPoint x: 712, endPoint y: 398, distance: 18.6
click at [728, 406] on div "slide: Question 4 Rectangle 1 That’s right! Rectangle 1 Rectangle 3 Question 4:…" at bounding box center [478, 280] width 633 height 349
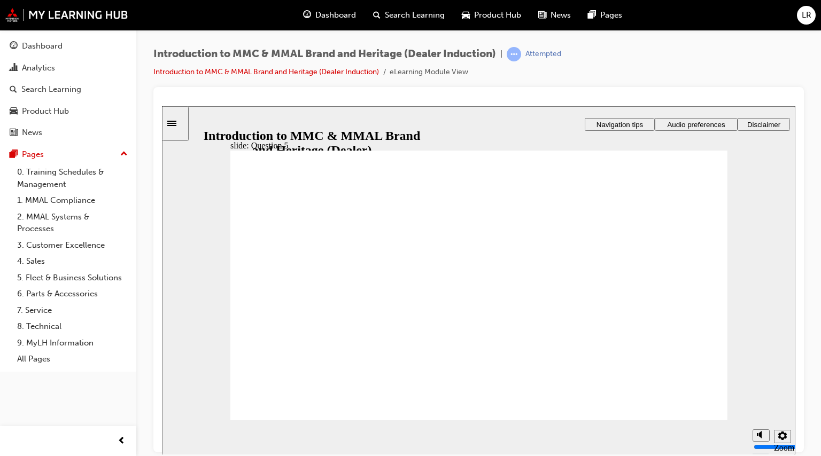
checkbox input "true"
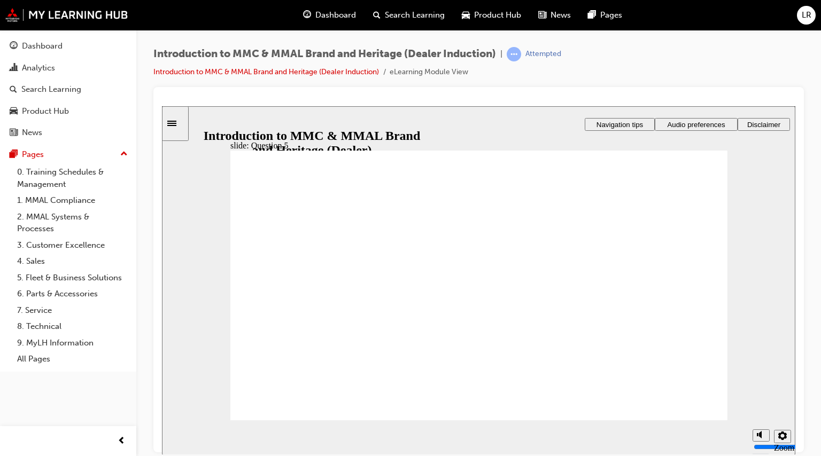
checkbox input "true"
radio input "true"
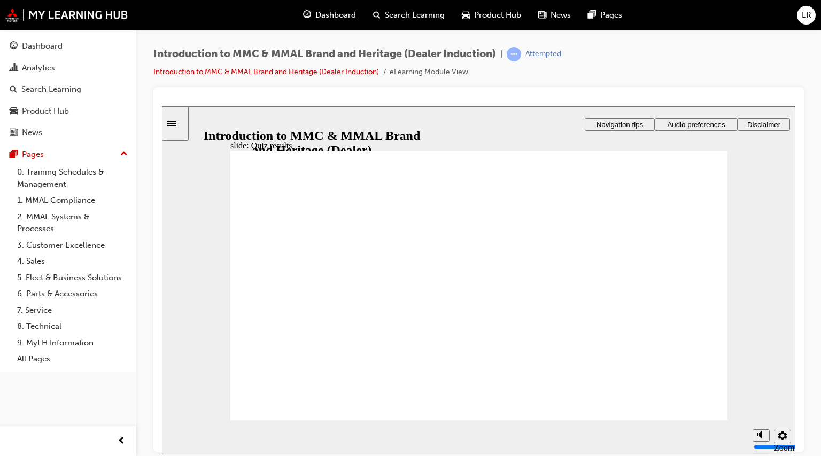
drag, startPoint x: 264, startPoint y: 351, endPoint x: 298, endPoint y: 344, distance: 35.4
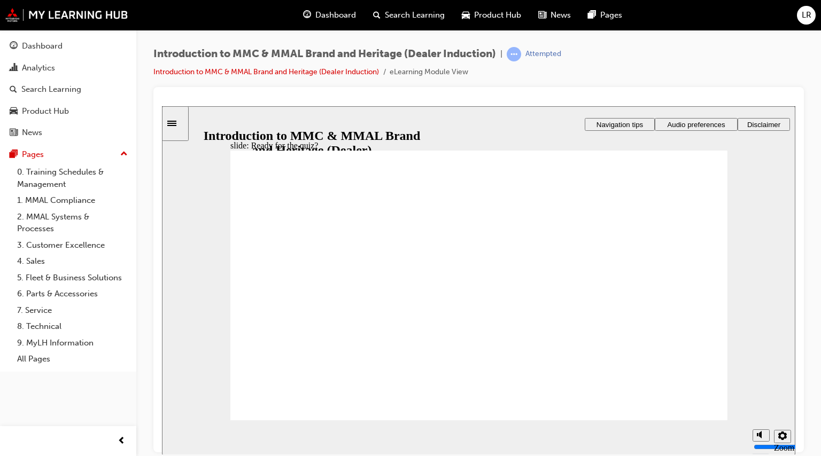
drag, startPoint x: 676, startPoint y: 406, endPoint x: 669, endPoint y: 406, distance: 6.9
click at [685, 404] on span "Ready for the quiz ? You’ll now need to pass a short quiz in order to successfu…" at bounding box center [478, 429] width 497 height 559
radio input "true"
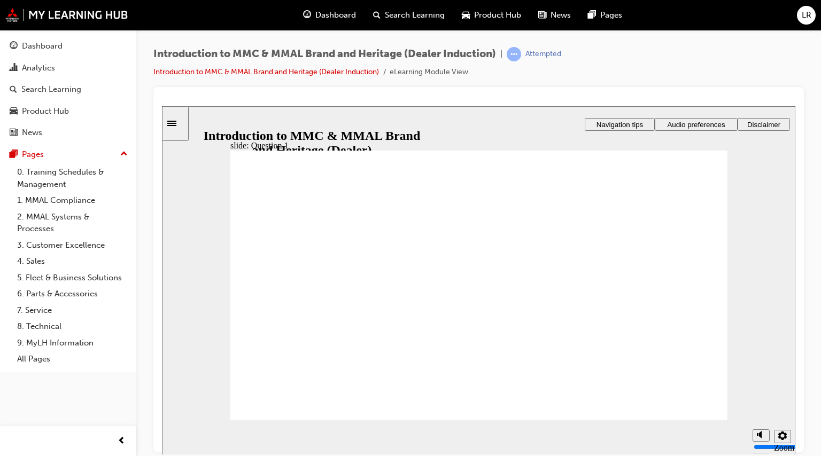
drag, startPoint x: 295, startPoint y: 410, endPoint x: 300, endPoint y: 408, distance: 6.0
radio input "true"
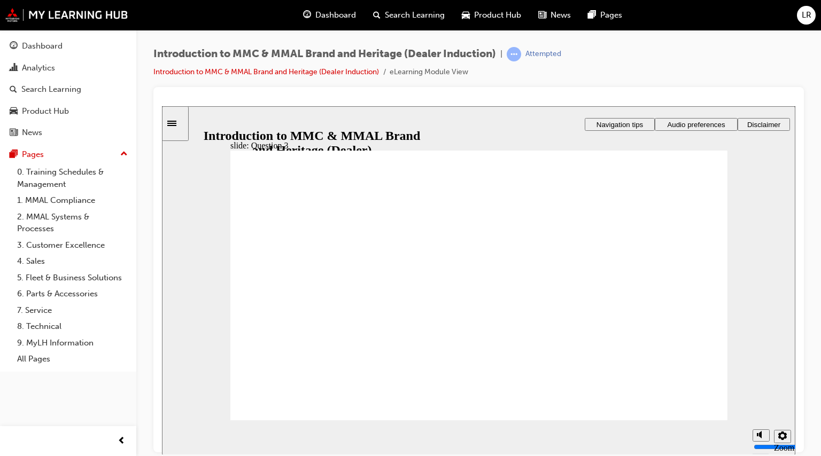
radio input "true"
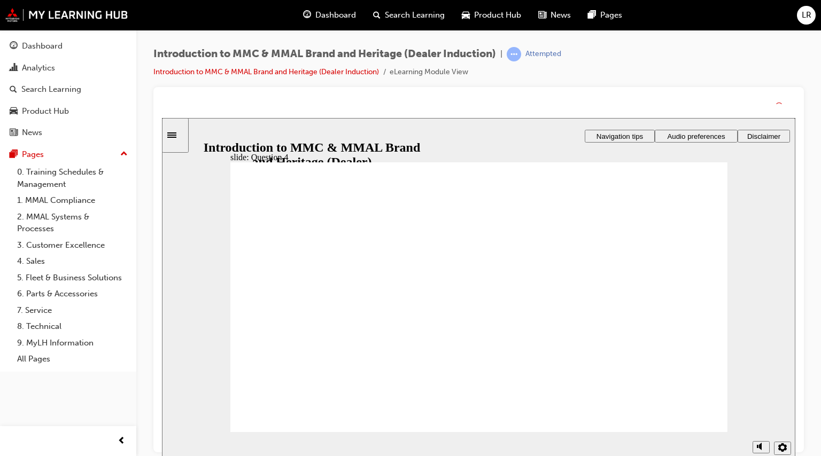
drag, startPoint x: 728, startPoint y: 411, endPoint x: 724, endPoint y: 423, distance: 13.0
click at [726, 412] on div "slide: Question 4 Rectangle 1 That’s right! Rectangle 1 Rectangle 3 Question 4:…" at bounding box center [478, 292] width 633 height 349
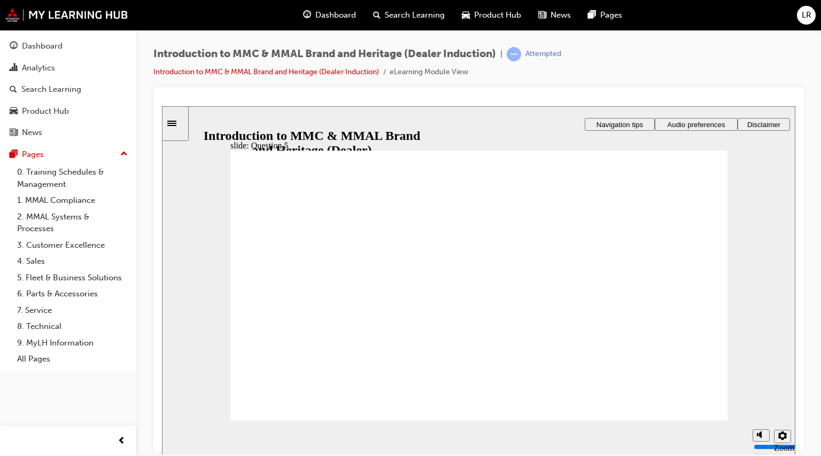
checkbox input "true"
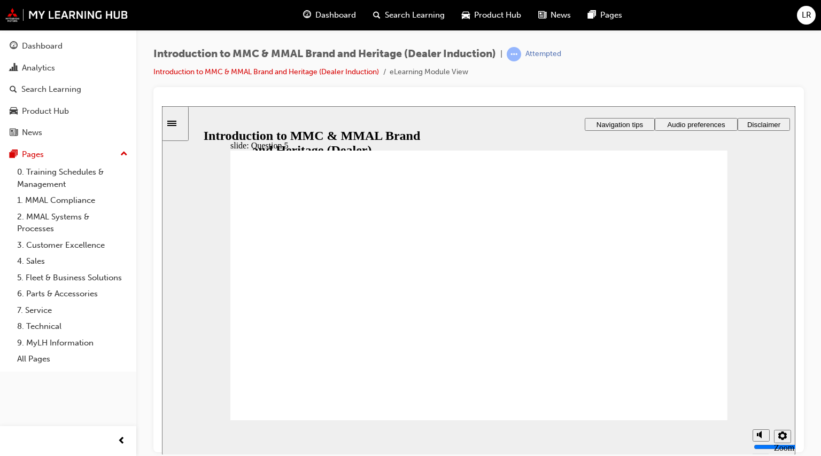
checkbox input "true"
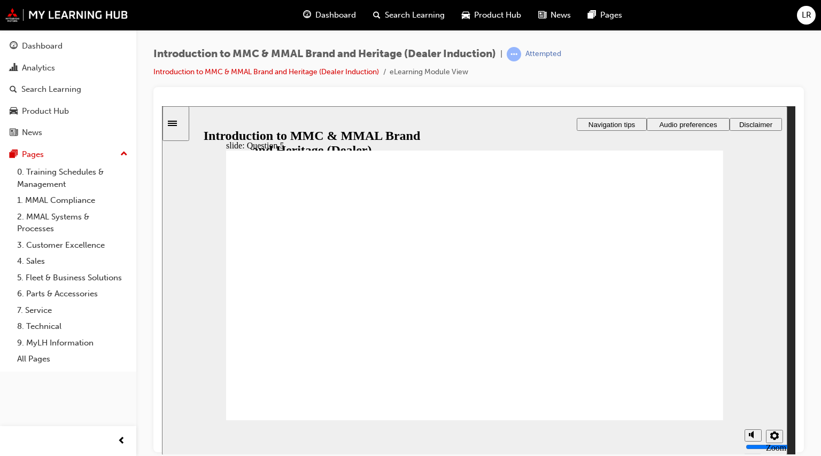
click at [725, 406] on div "slide: Question 5 Rectangle 1 That’s right! Rectangle 1 Rectangle 3 Question 5:…" at bounding box center [474, 280] width 625 height 349
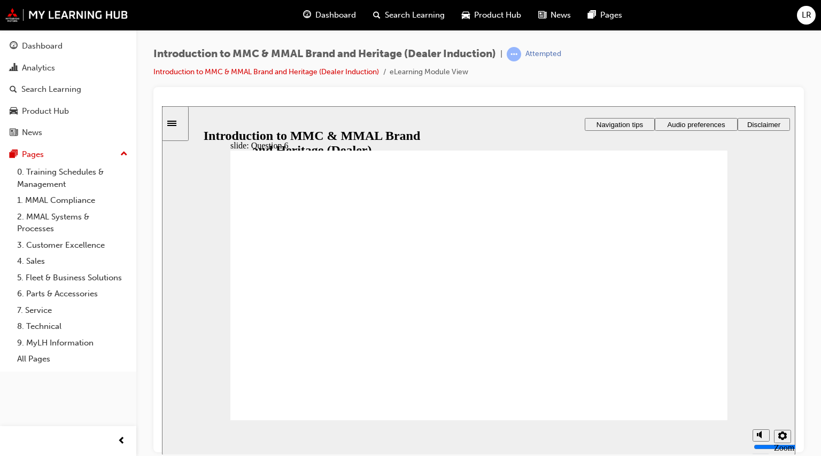
radio input "true"
drag, startPoint x: 313, startPoint y: 330, endPoint x: 289, endPoint y: 392, distance: 66.5
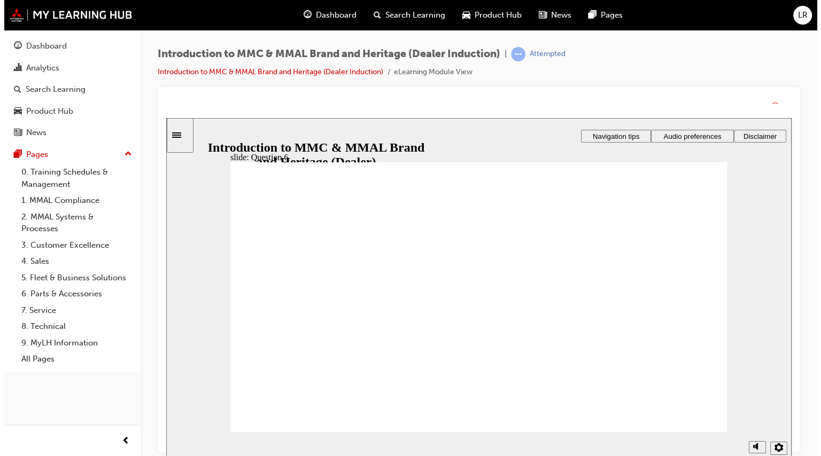
drag, startPoint x: 694, startPoint y: 395, endPoint x: 695, endPoint y: 414, distance: 19.3
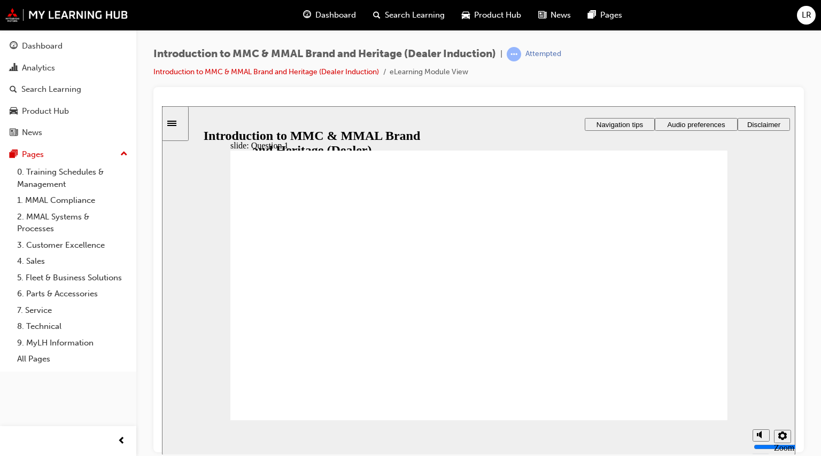
radio input "true"
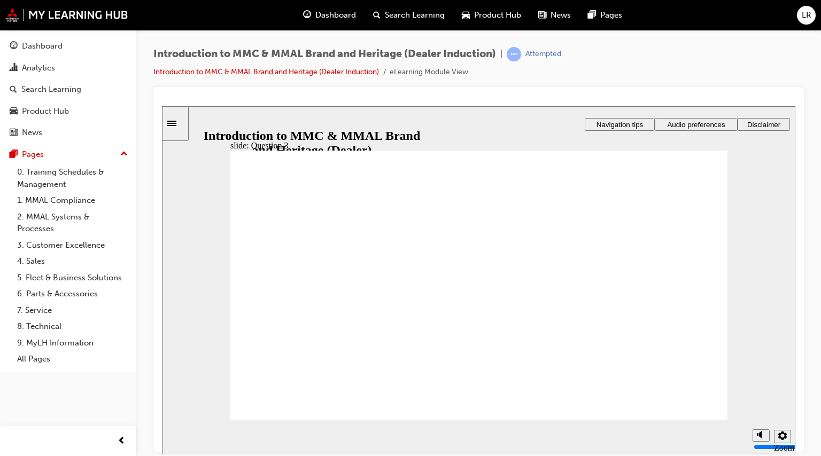
drag, startPoint x: 708, startPoint y: 409, endPoint x: 694, endPoint y: 412, distance: 14.2
radio input "true"
drag, startPoint x: 313, startPoint y: 391, endPoint x: 436, endPoint y: 404, distance: 123.6
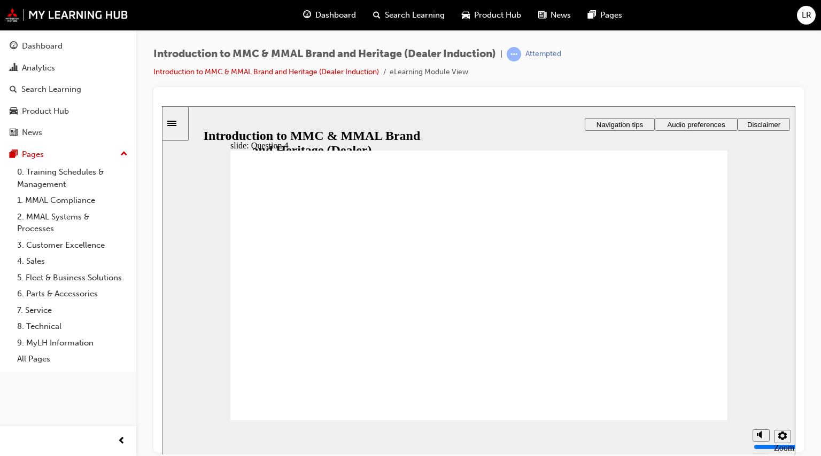
checkbox input "true"
drag, startPoint x: 250, startPoint y: 323, endPoint x: 252, endPoint y: 346, distance: 23.1
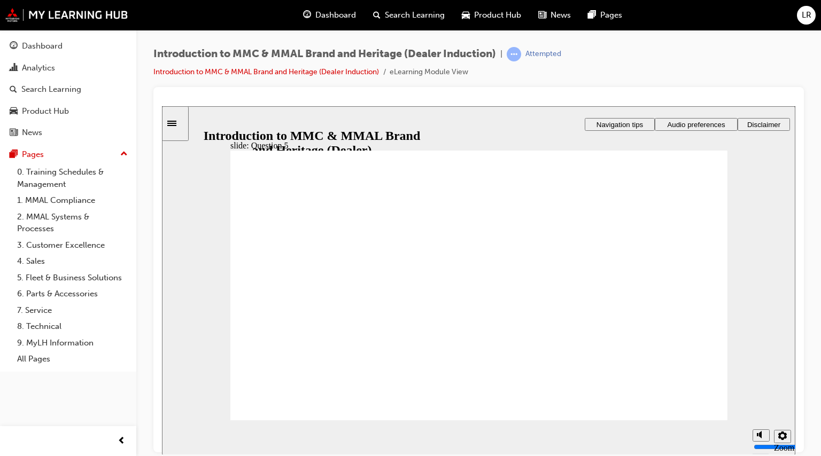
checkbox input "true"
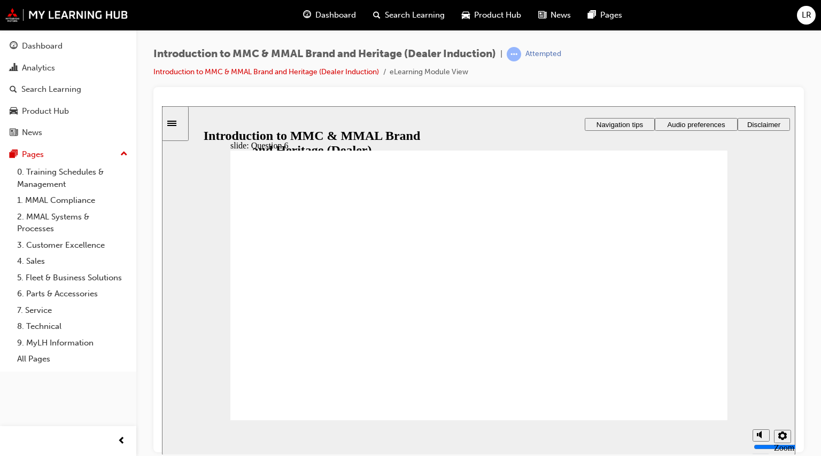
radio input "true"
click at [64, 80] on link "Search Learning" at bounding box center [68, 90] width 128 height 20
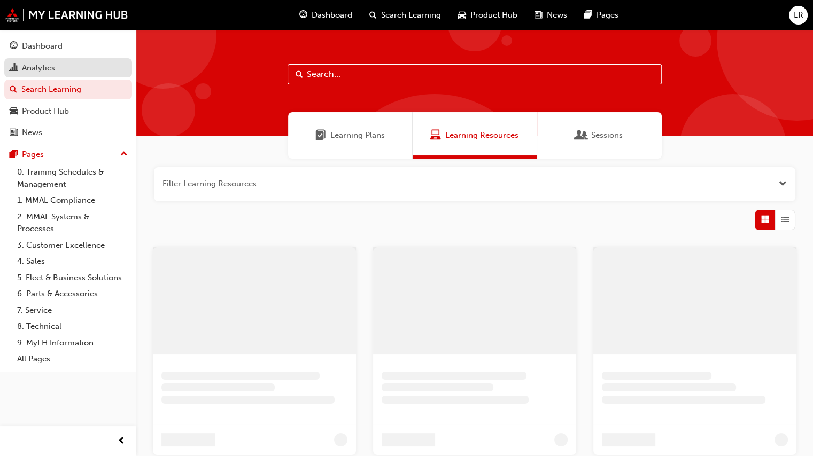
click at [61, 73] on div "Analytics" at bounding box center [68, 67] width 117 height 13
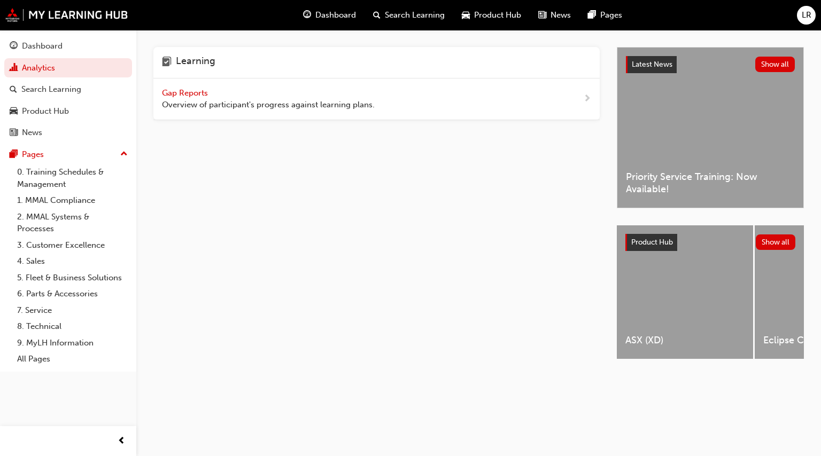
click at [244, 95] on div "Gap Reports Overview of participant's progress against learning plans." at bounding box center [268, 99] width 213 height 24
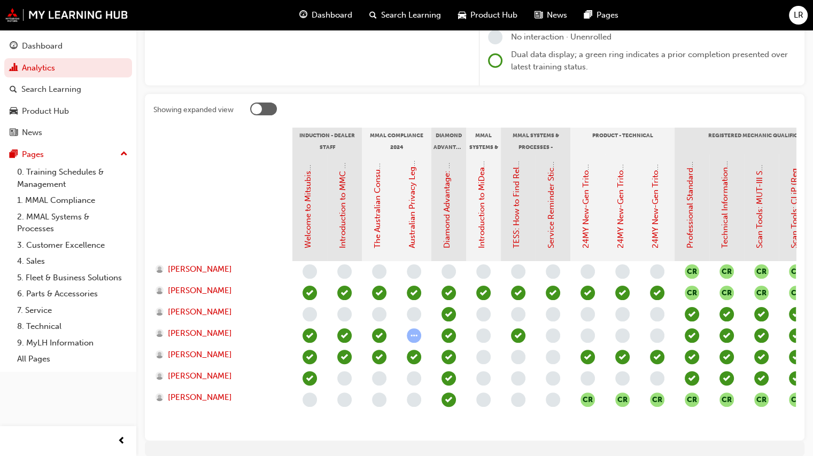
scroll to position [215, 0]
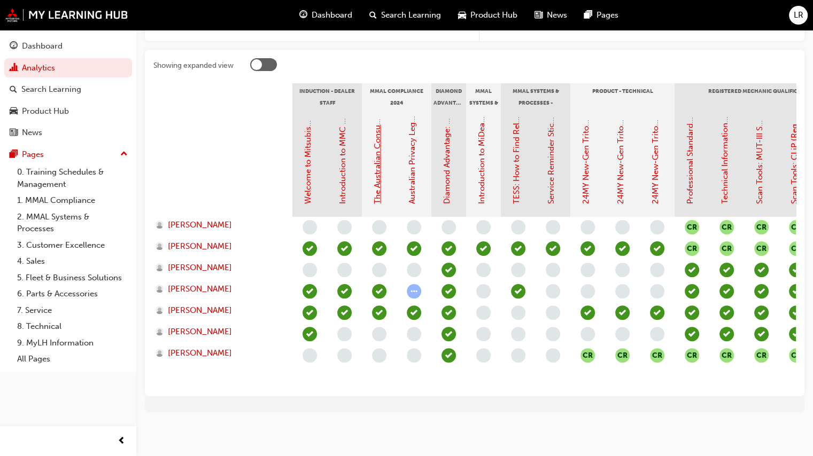
click at [378, 182] on link "The Australian Consumer Law (MMAL Compliance - 2024)" at bounding box center [378, 96] width 10 height 216
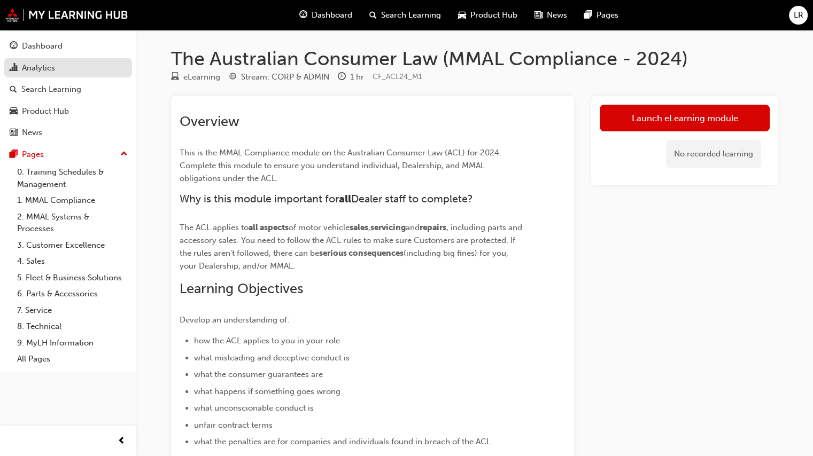
click at [92, 72] on div "Analytics" at bounding box center [68, 67] width 117 height 13
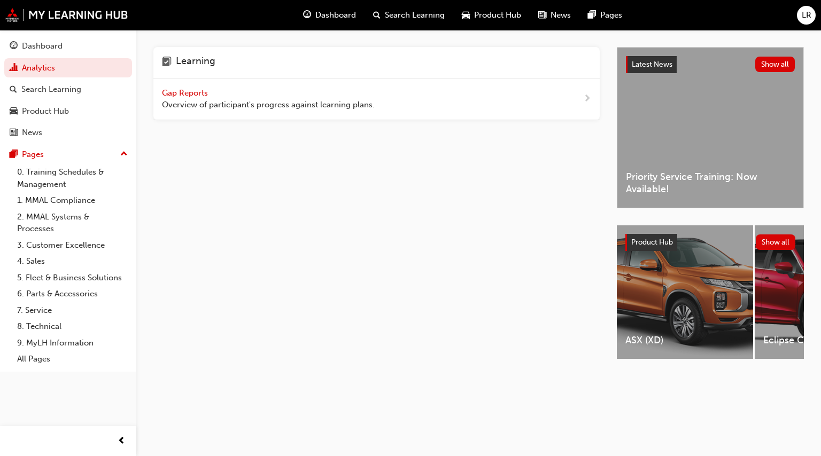
click at [245, 102] on span "Overview of participant's progress against learning plans." at bounding box center [268, 105] width 213 height 12
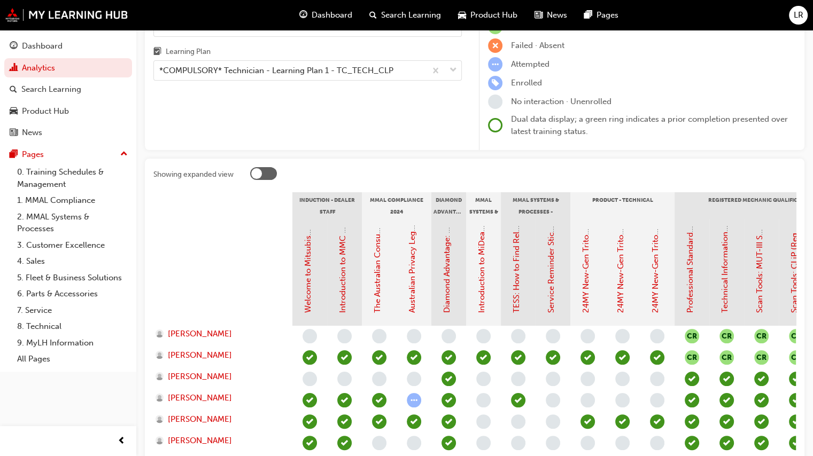
scroll to position [160, 0]
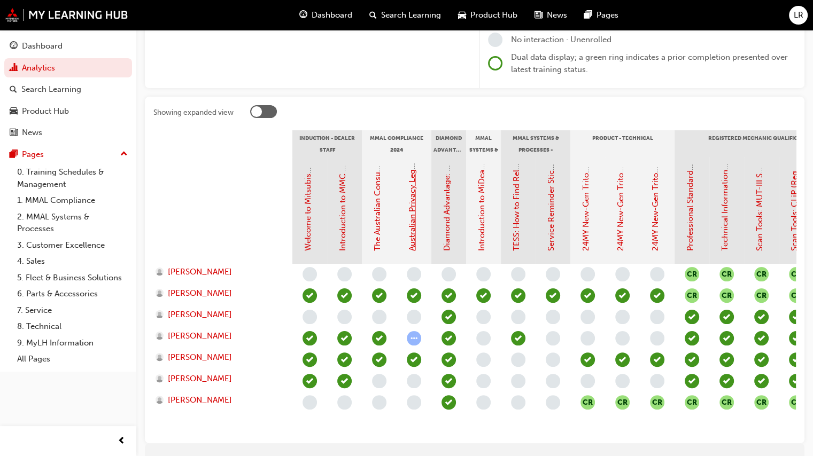
click at [410, 207] on link "Australian Privacy Legislation (MMAL Compliance - 2024)" at bounding box center [412, 144] width 10 height 213
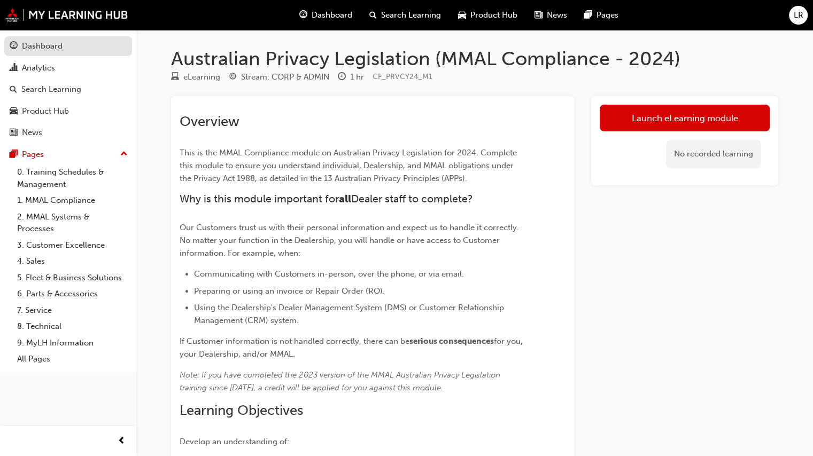
click at [69, 50] on div "Dashboard" at bounding box center [68, 46] width 117 height 13
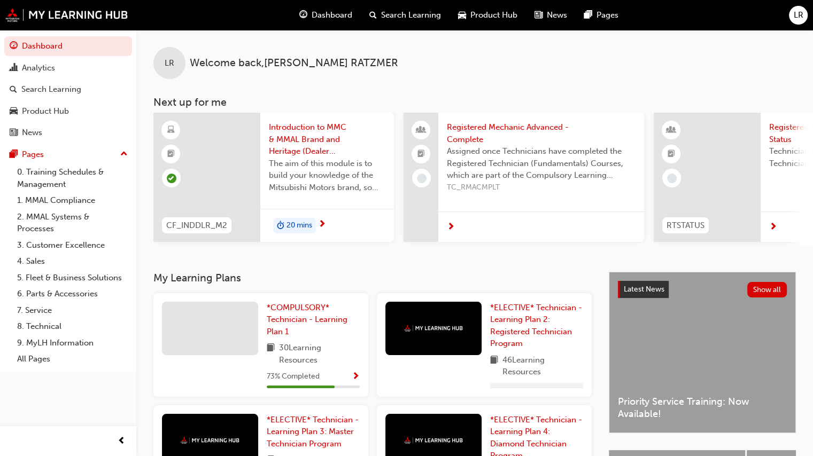
click at [801, 12] on span "LR" at bounding box center [799, 15] width 10 height 12
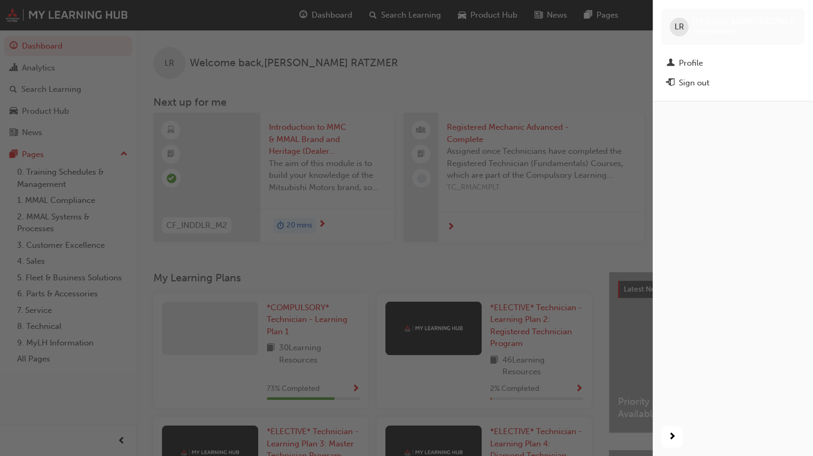
click at [417, 73] on div "button" at bounding box center [326, 228] width 653 height 456
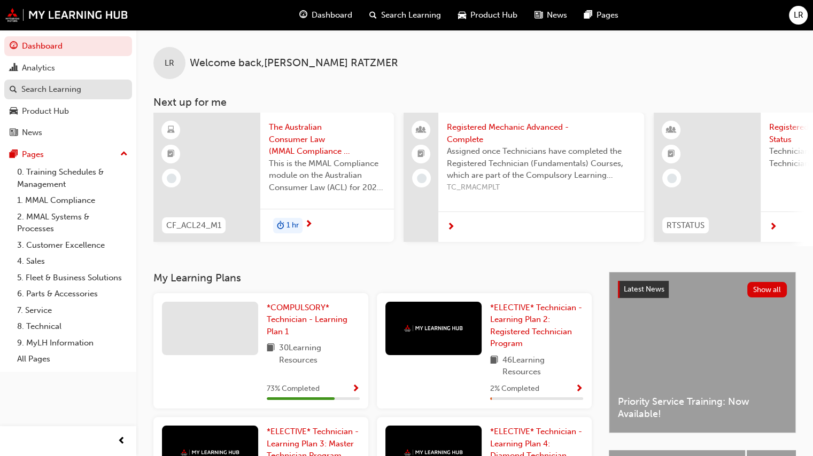
click at [39, 92] on div "Search Learning" at bounding box center [51, 89] width 60 height 12
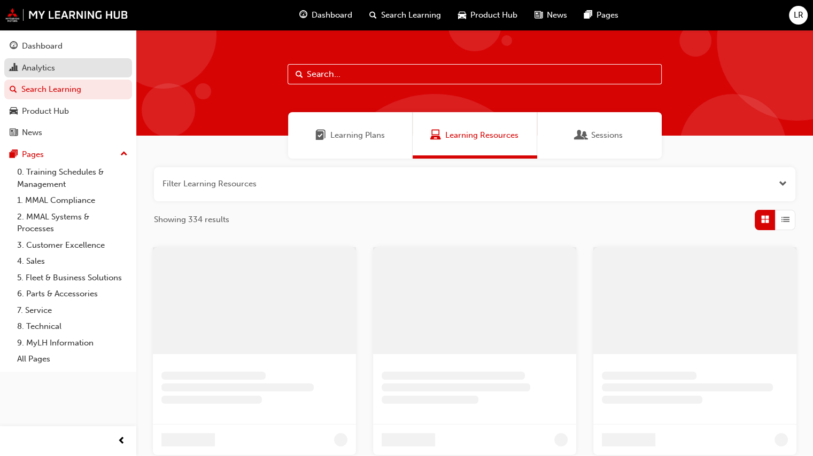
click at [58, 63] on div "Analytics" at bounding box center [68, 67] width 117 height 13
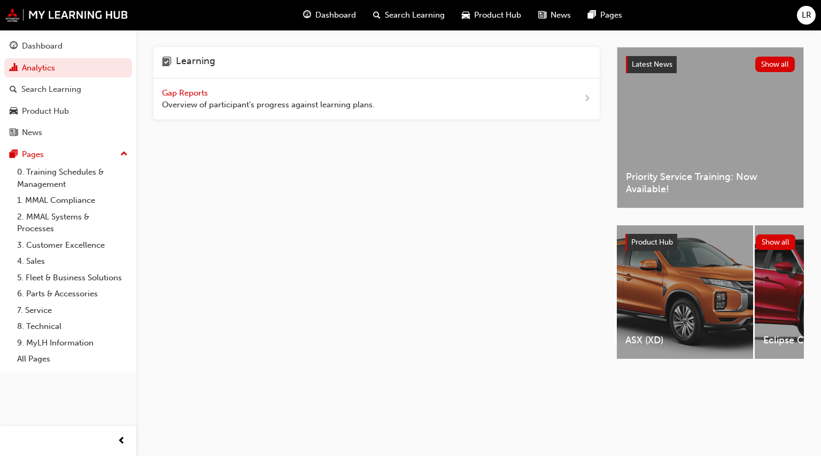
click at [264, 117] on div "Gap Reports Overview of participant's progress against learning plans." at bounding box center [376, 100] width 446 height 42
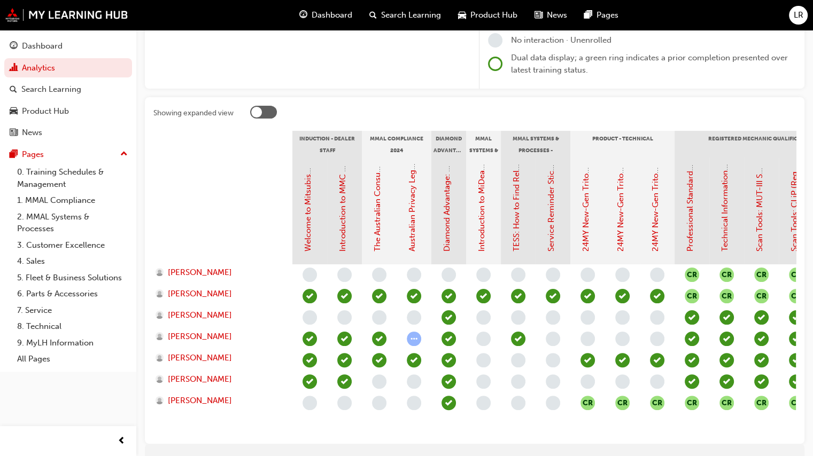
scroll to position [160, 0]
click at [794, 16] on span "LR" at bounding box center [799, 15] width 10 height 12
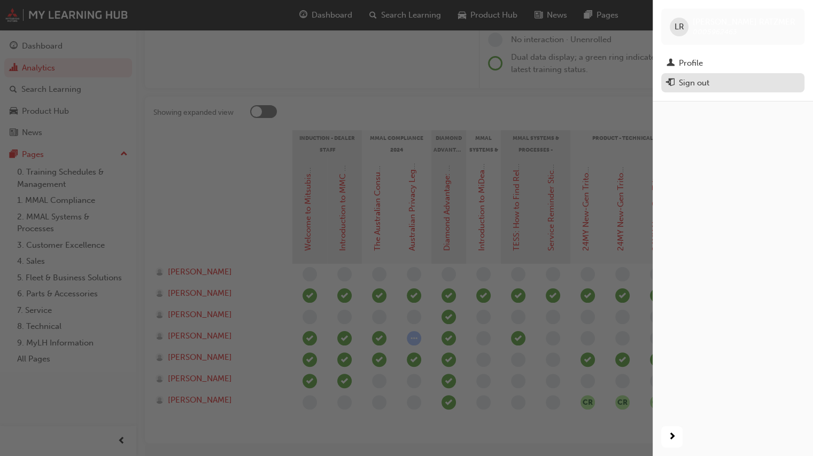
click at [680, 81] on div "Sign out" at bounding box center [694, 83] width 30 height 12
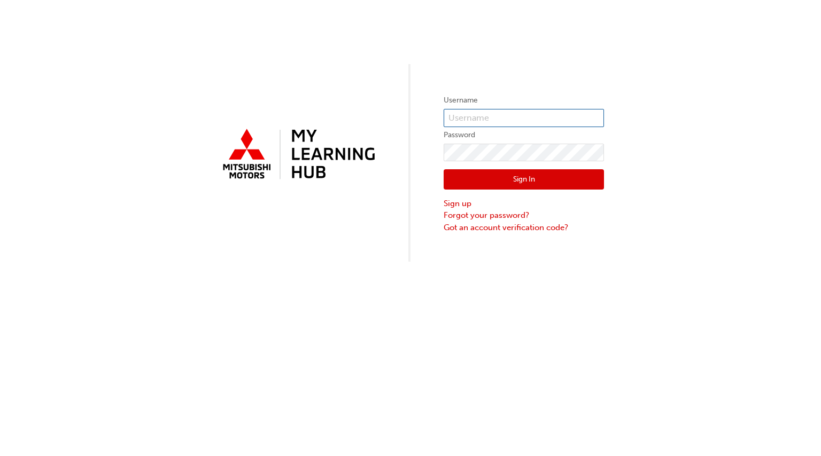
type input "0005840922"
click at [508, 122] on input "0005840922" at bounding box center [524, 118] width 160 height 18
click at [465, 185] on button "Sign In" at bounding box center [524, 179] width 160 height 20
